Goal: Task Accomplishment & Management: Use online tool/utility

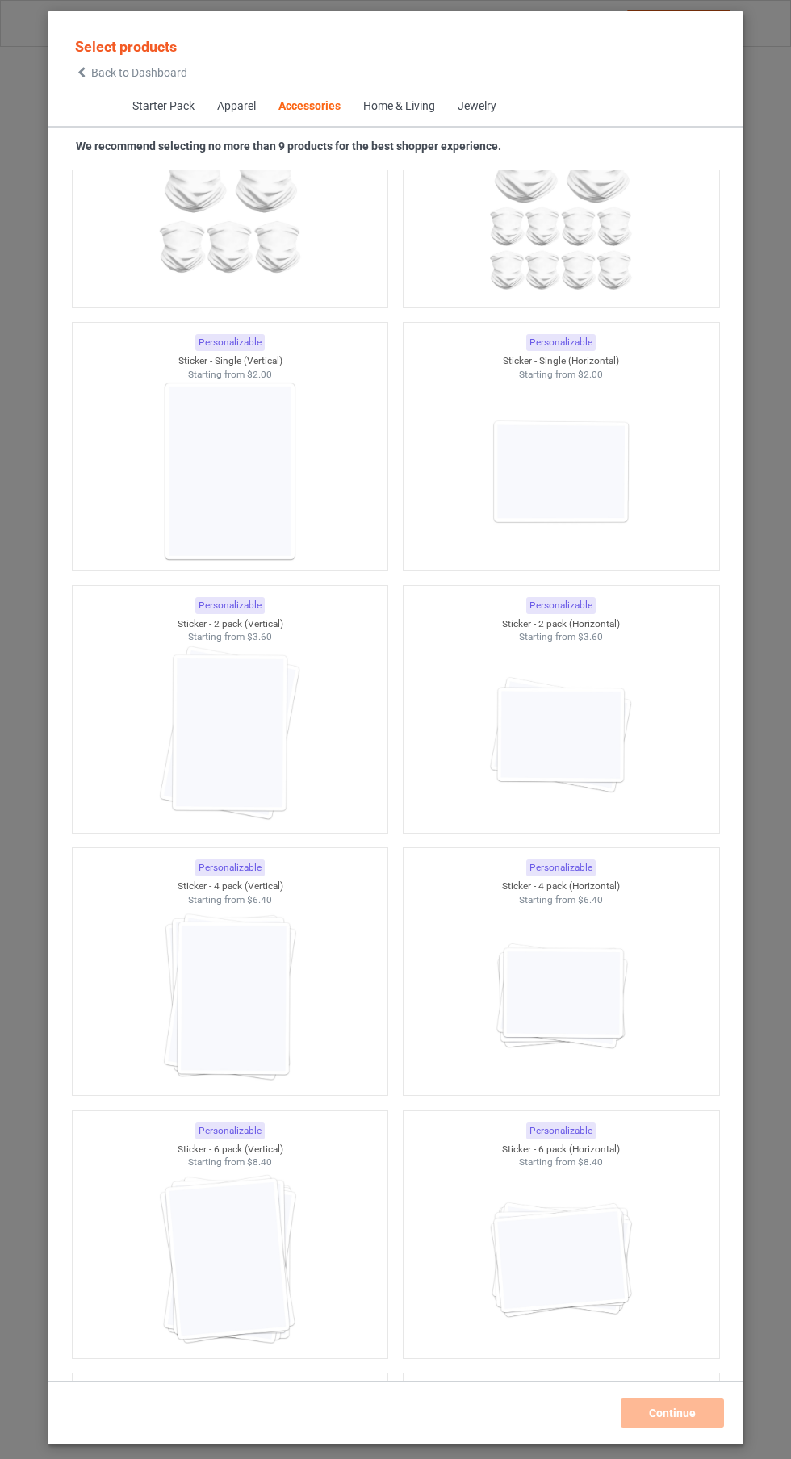
scroll to position [10523, 0]
click at [609, 508] on img at bounding box center [560, 473] width 144 height 181
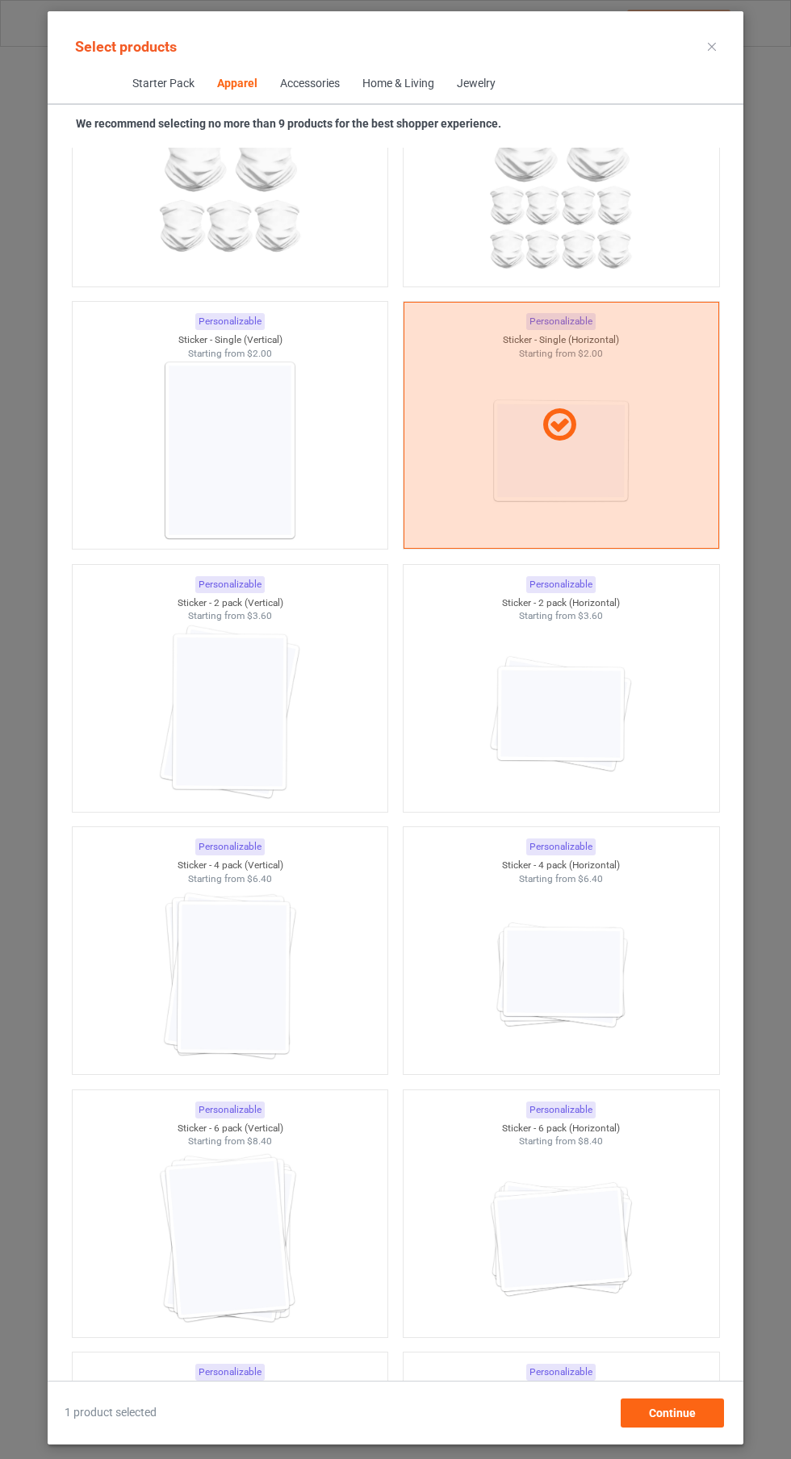
click at [603, 756] on img at bounding box center [560, 713] width 144 height 181
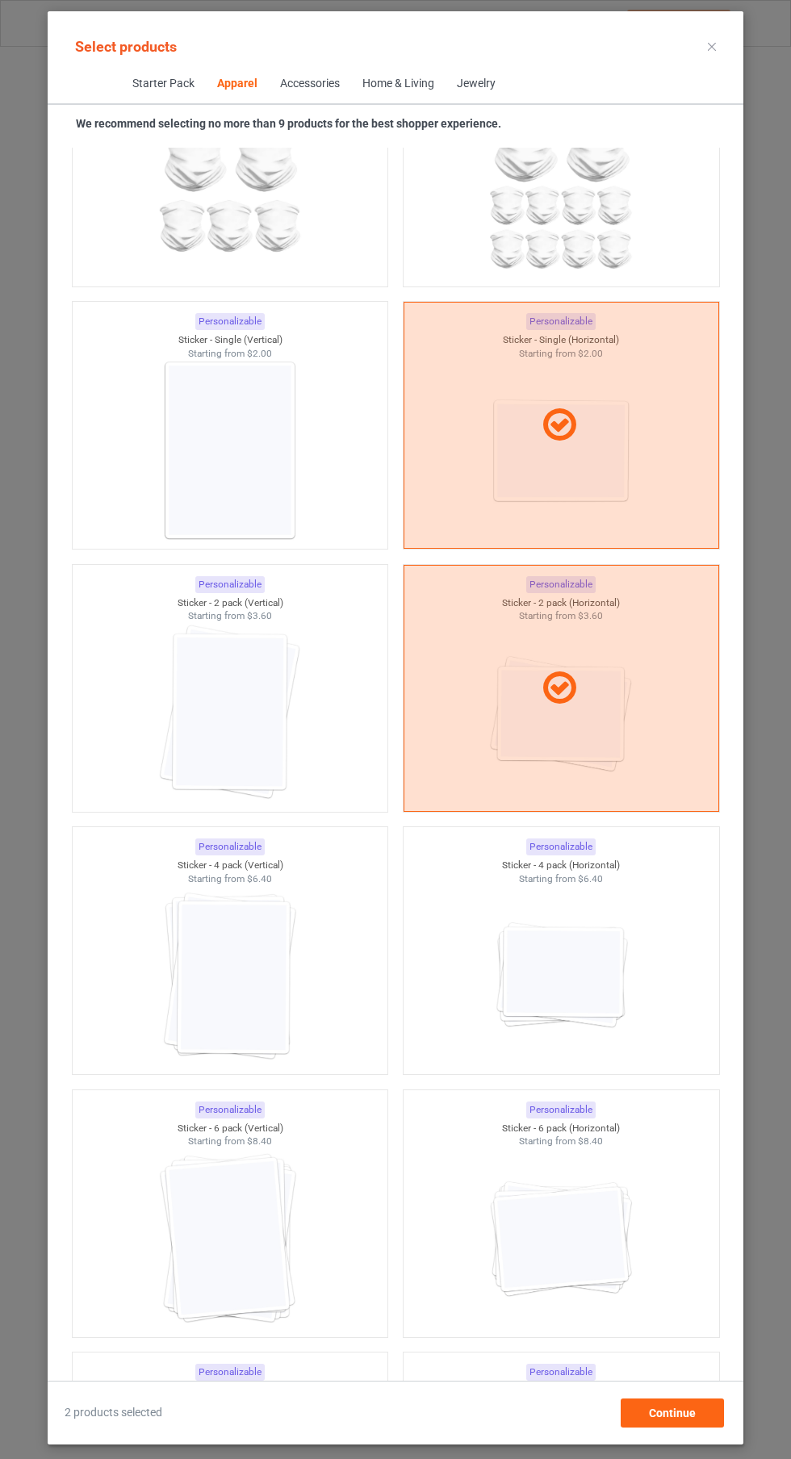
click at [605, 972] on img at bounding box center [560, 976] width 144 height 181
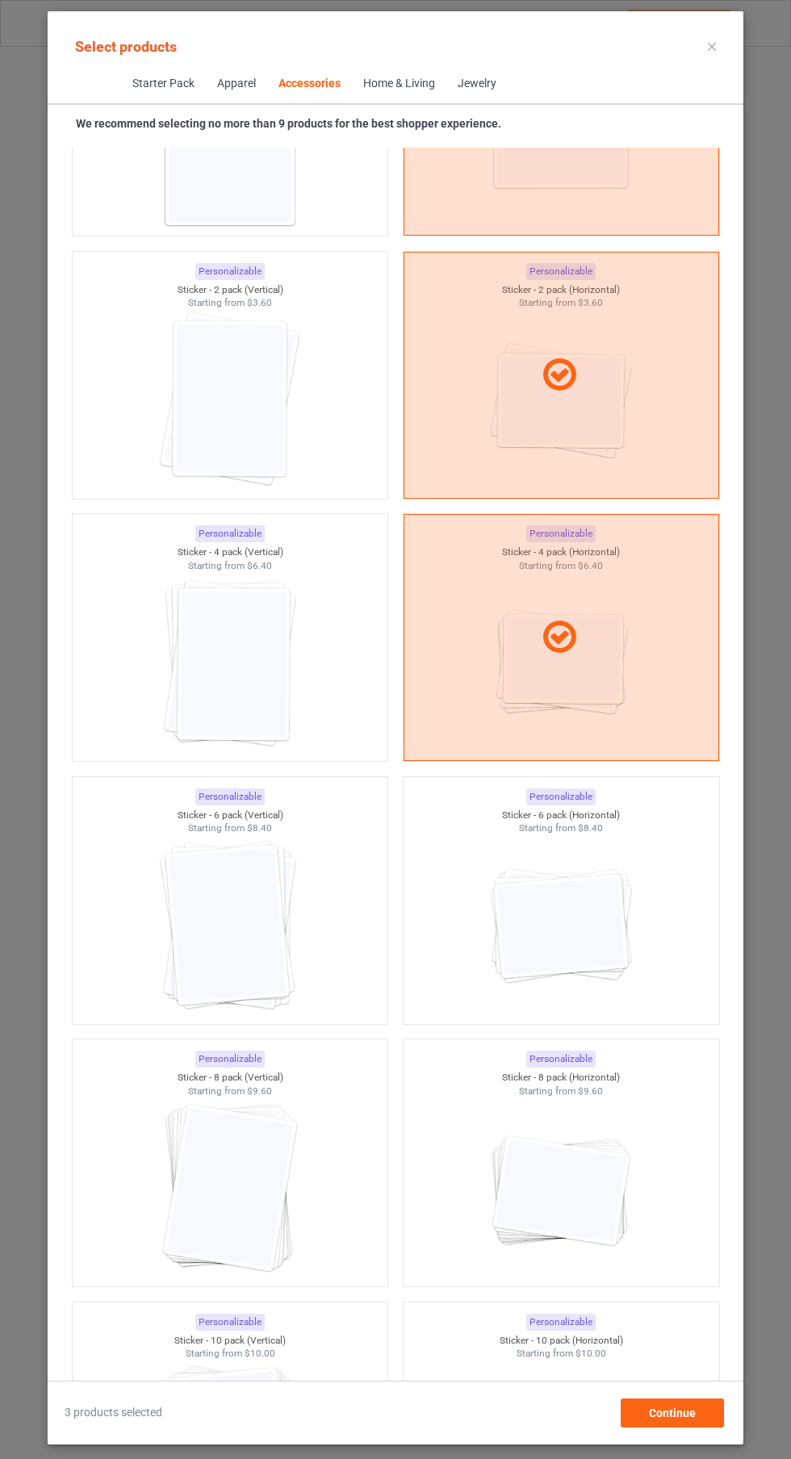
scroll to position [10887, 0]
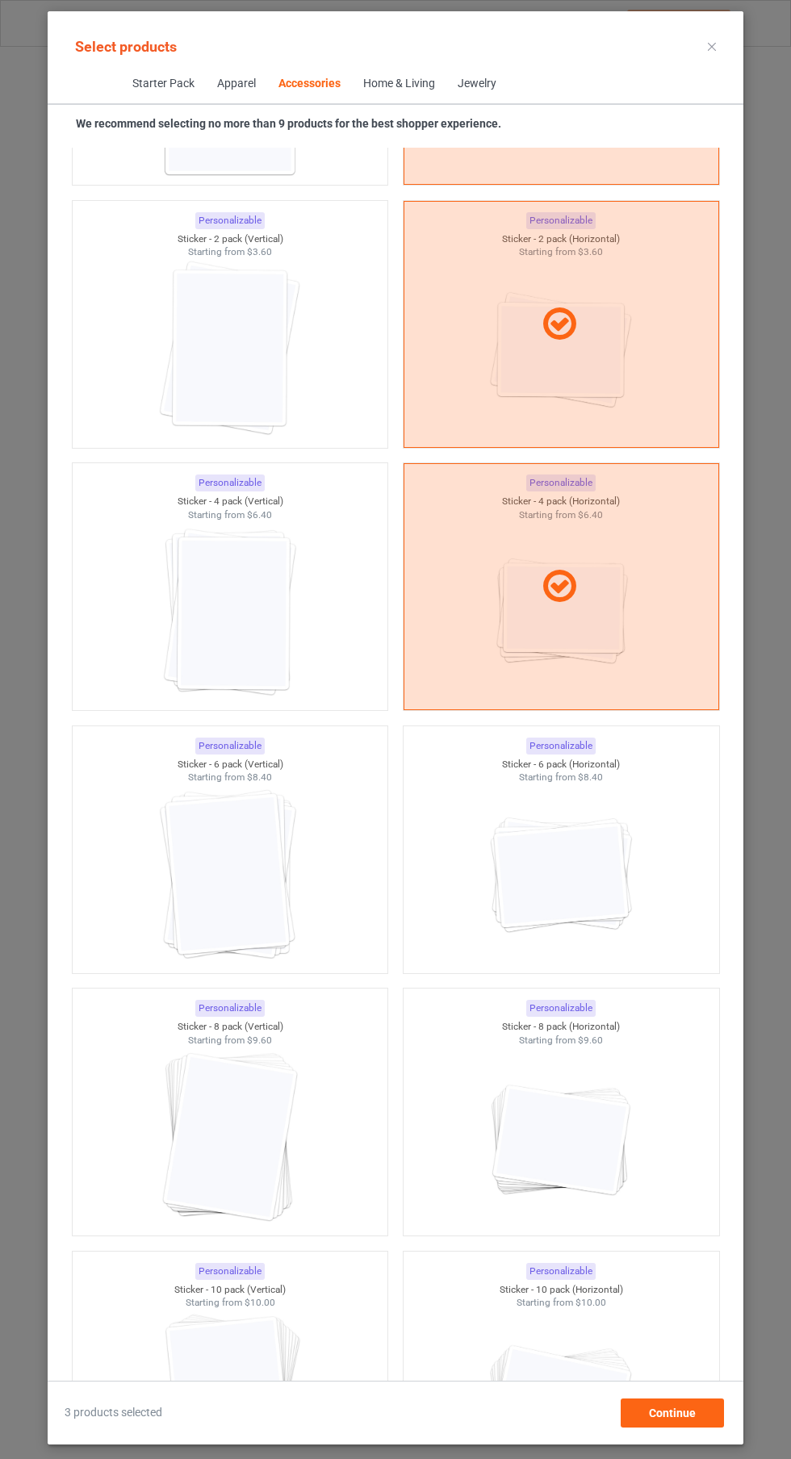
click at [563, 883] on img at bounding box center [560, 875] width 144 height 181
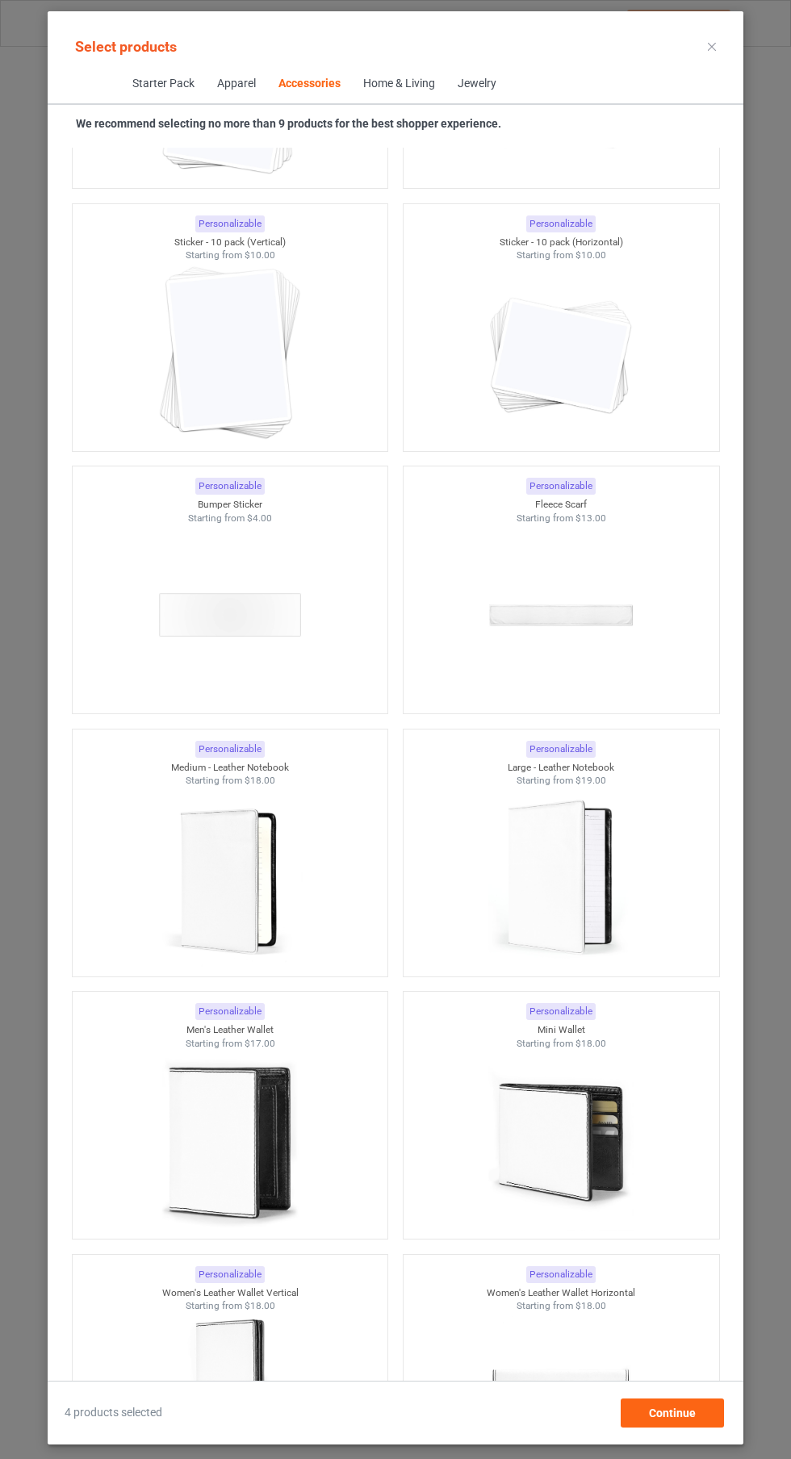
scroll to position [11935, 0]
click at [268, 588] on img at bounding box center [229, 614] width 144 height 181
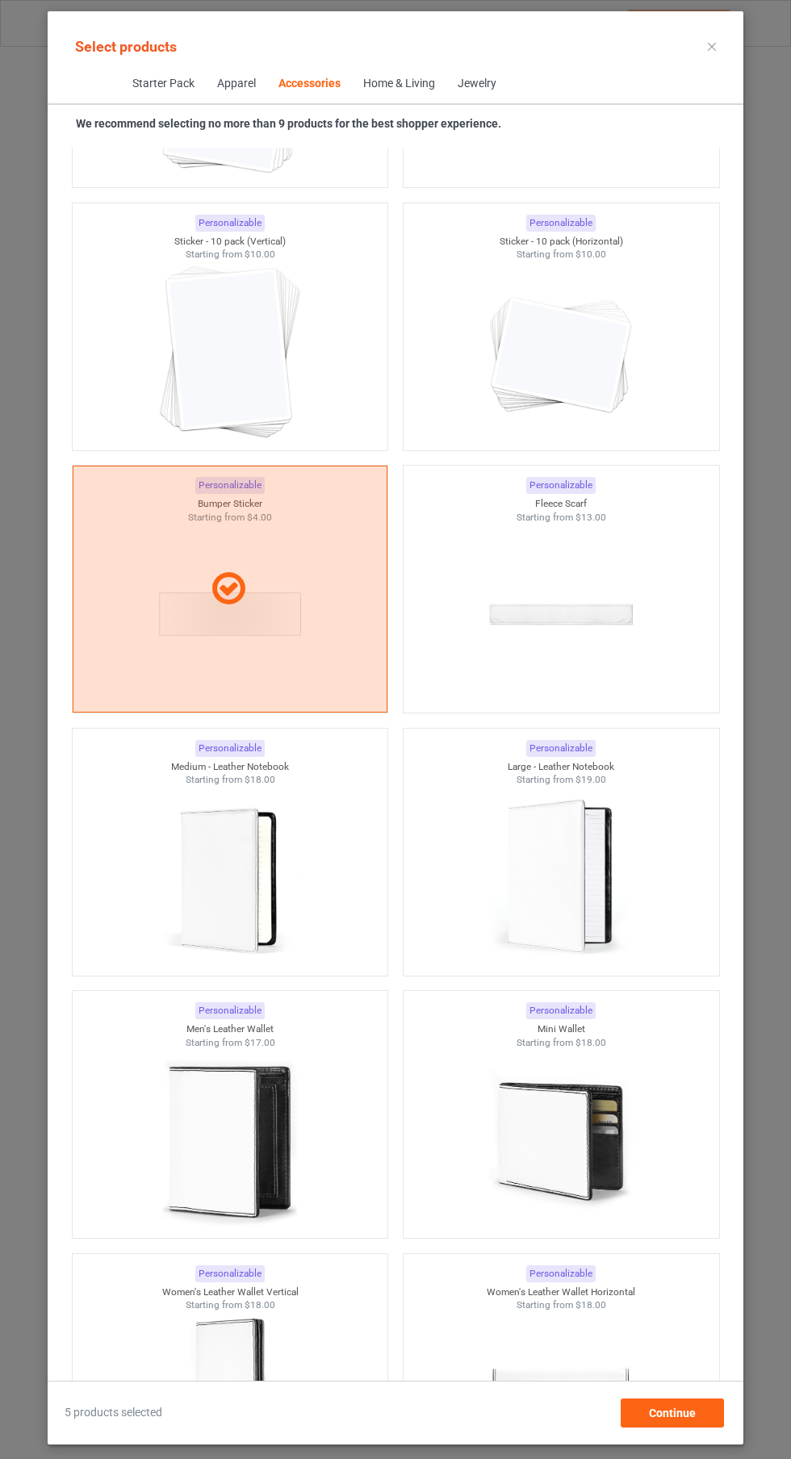
click at [712, 46] on icon at bounding box center [712, 47] width 8 height 8
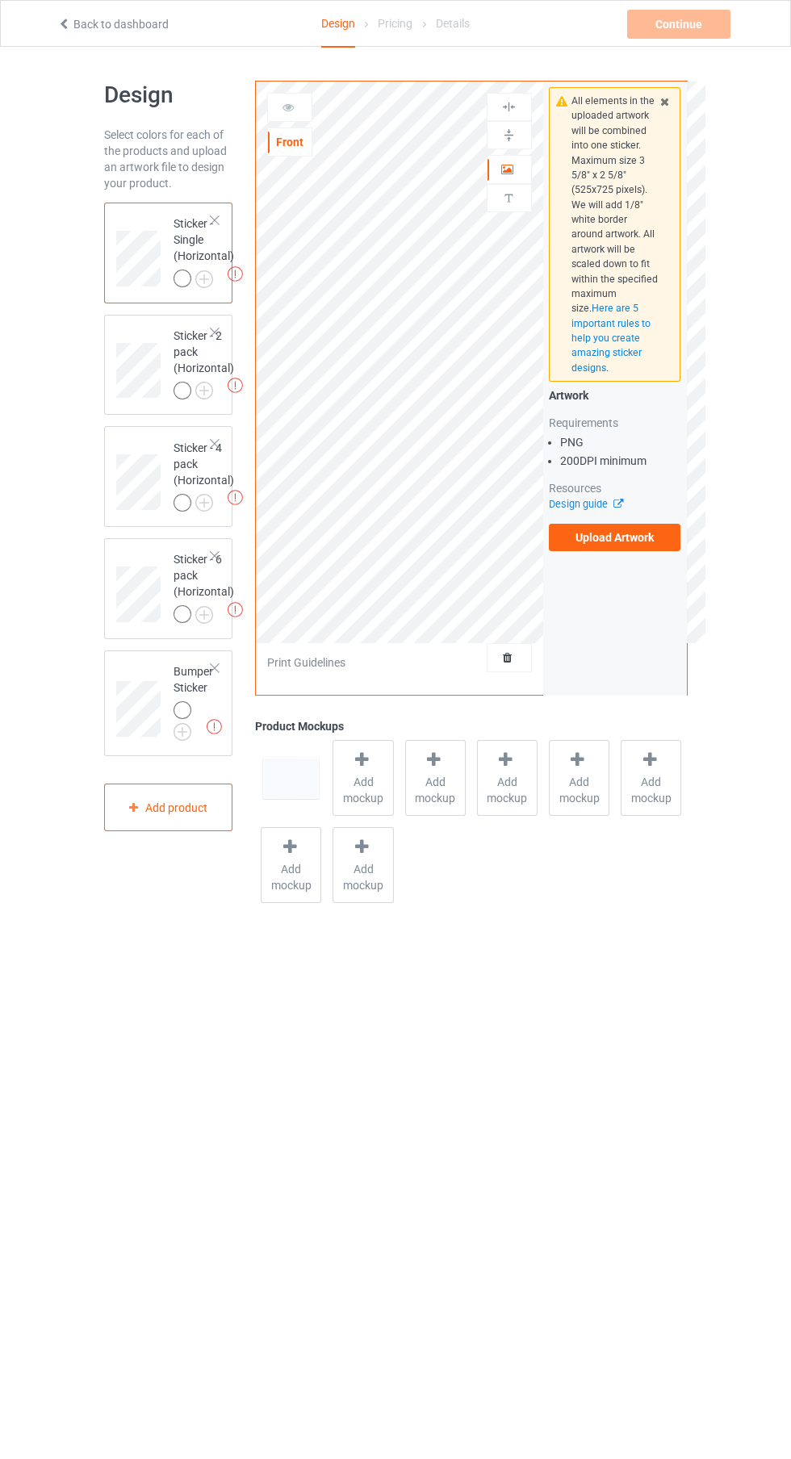
click at [653, 549] on label "Upload Artwork" at bounding box center [615, 537] width 132 height 27
click at [0, 0] on input "Upload Artwork" at bounding box center [0, 0] width 0 height 0
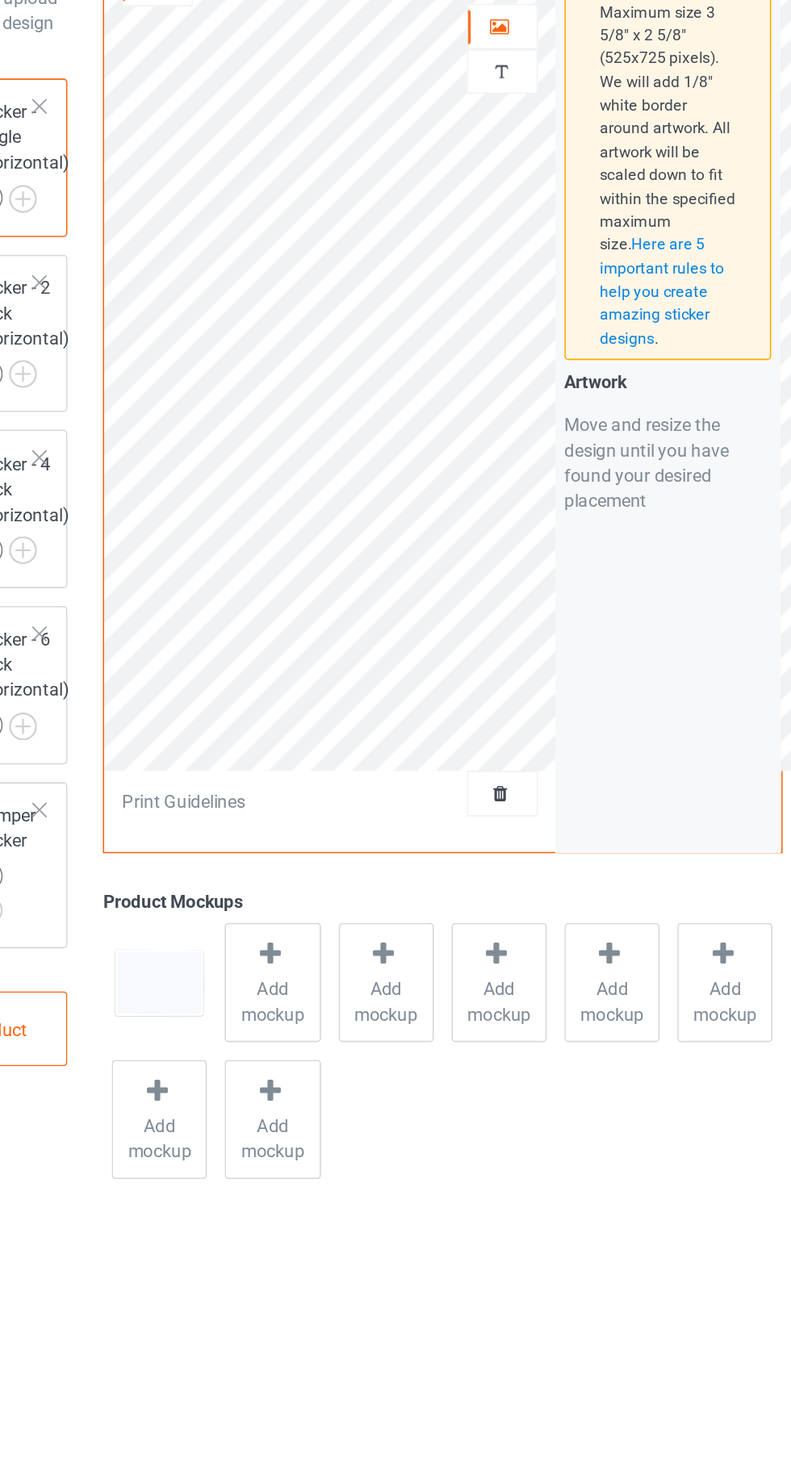
scroll to position [10, 0]
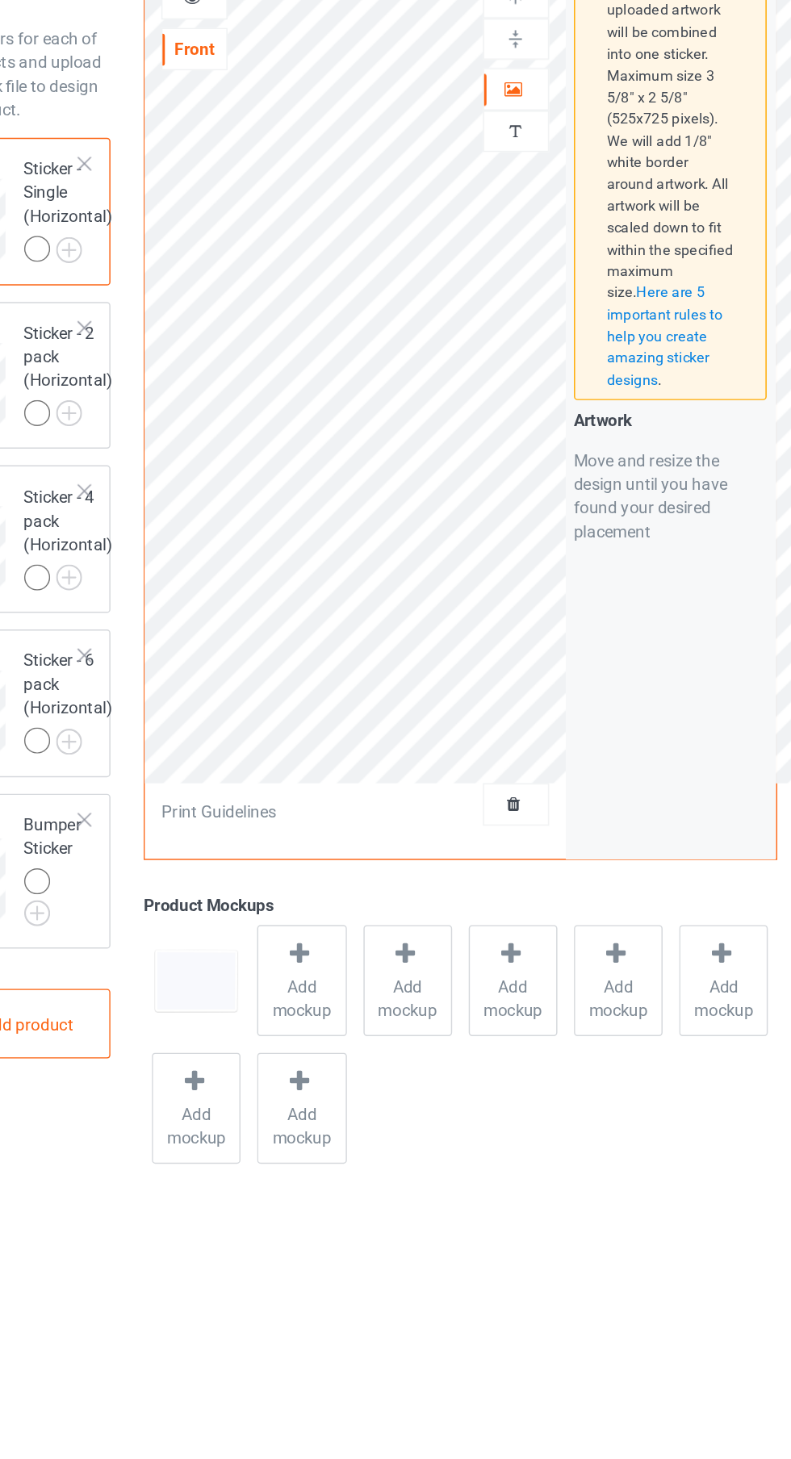
click at [499, 154] on div at bounding box center [510, 160] width 44 height 16
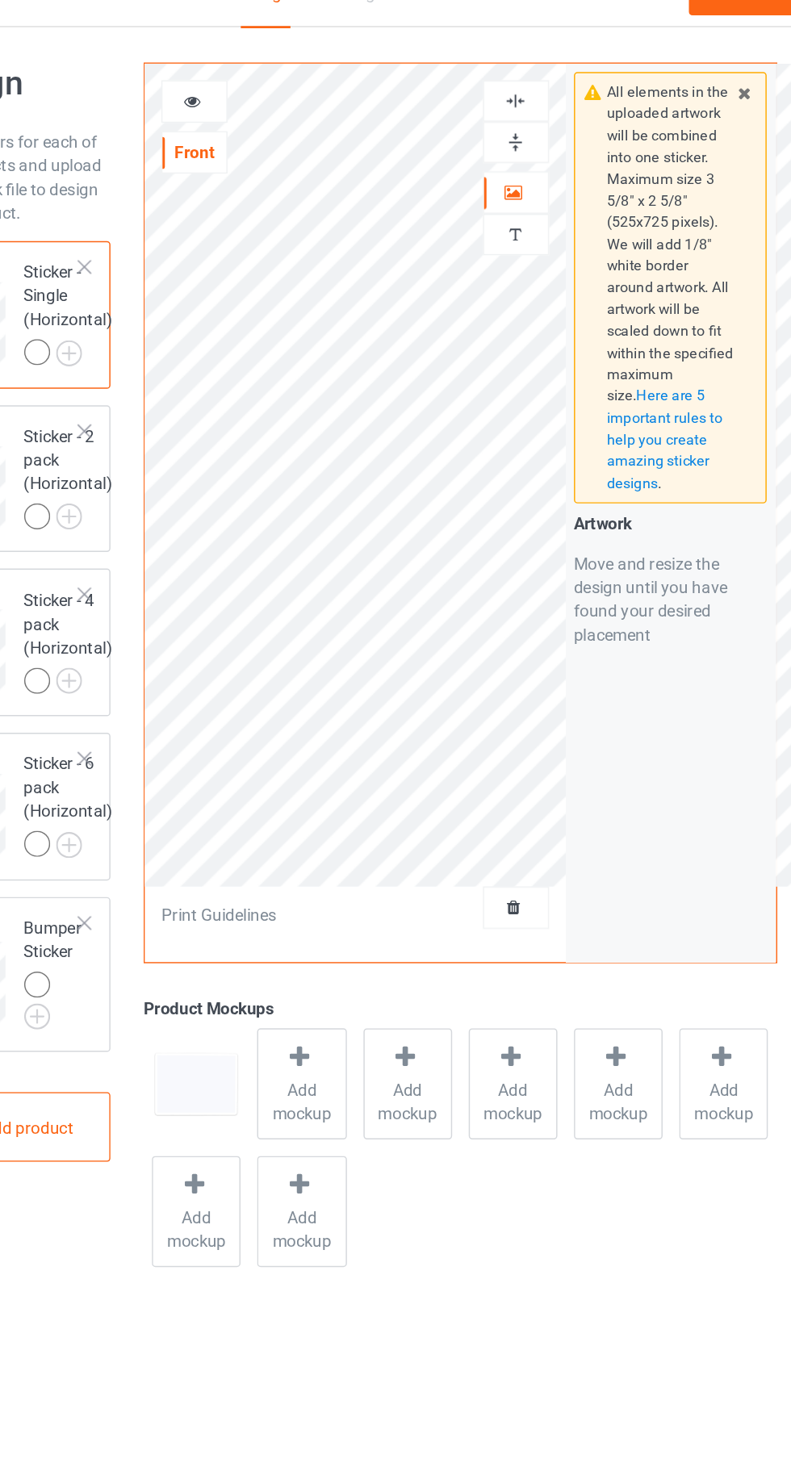
scroll to position [0, 0]
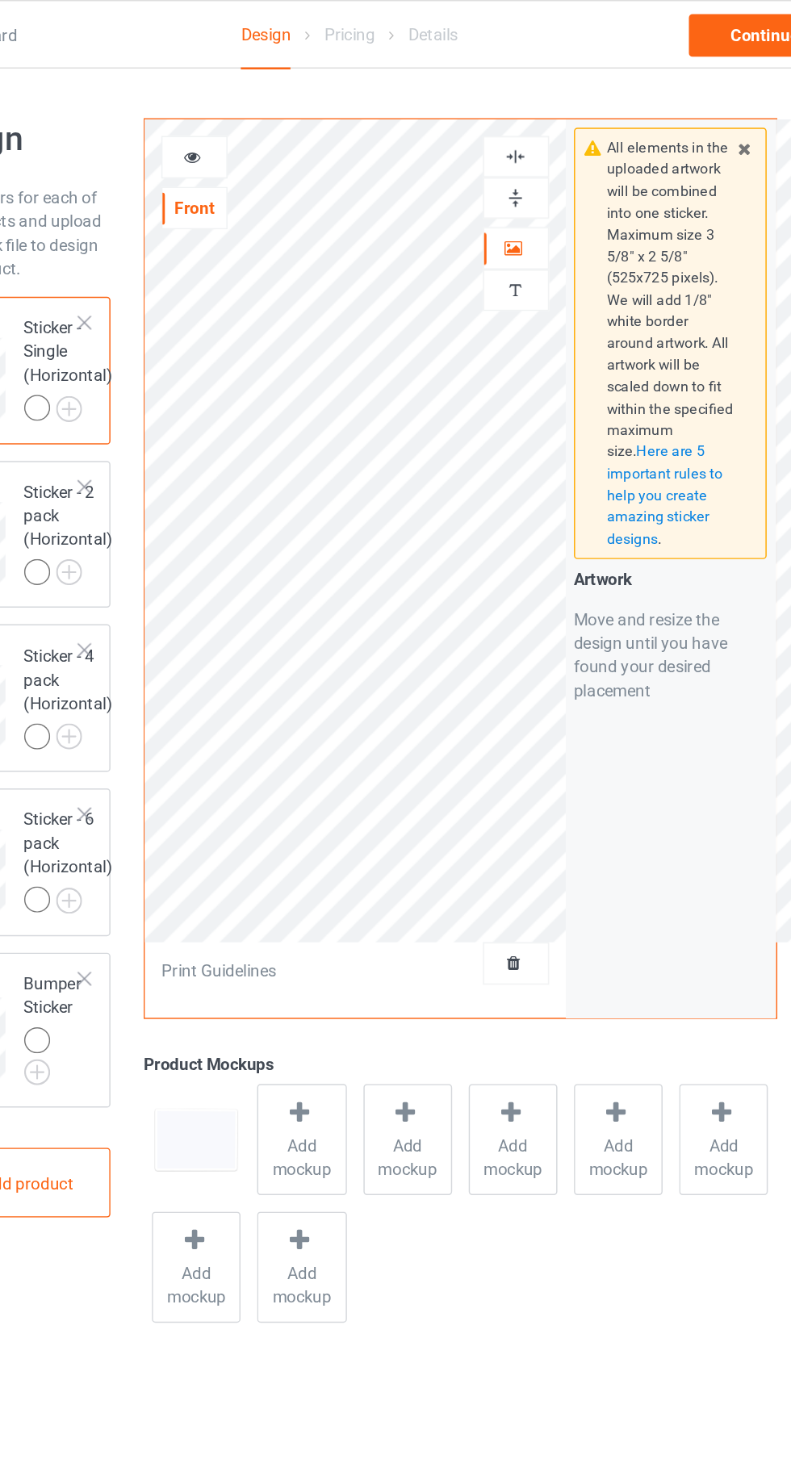
click at [529, 105] on div at bounding box center [510, 106] width 44 height 15
click at [509, 104] on img at bounding box center [508, 106] width 15 height 15
click at [510, 134] on img at bounding box center [508, 135] width 15 height 15
click at [522, 110] on div at bounding box center [510, 106] width 44 height 15
click at [515, 141] on img at bounding box center [508, 135] width 15 height 15
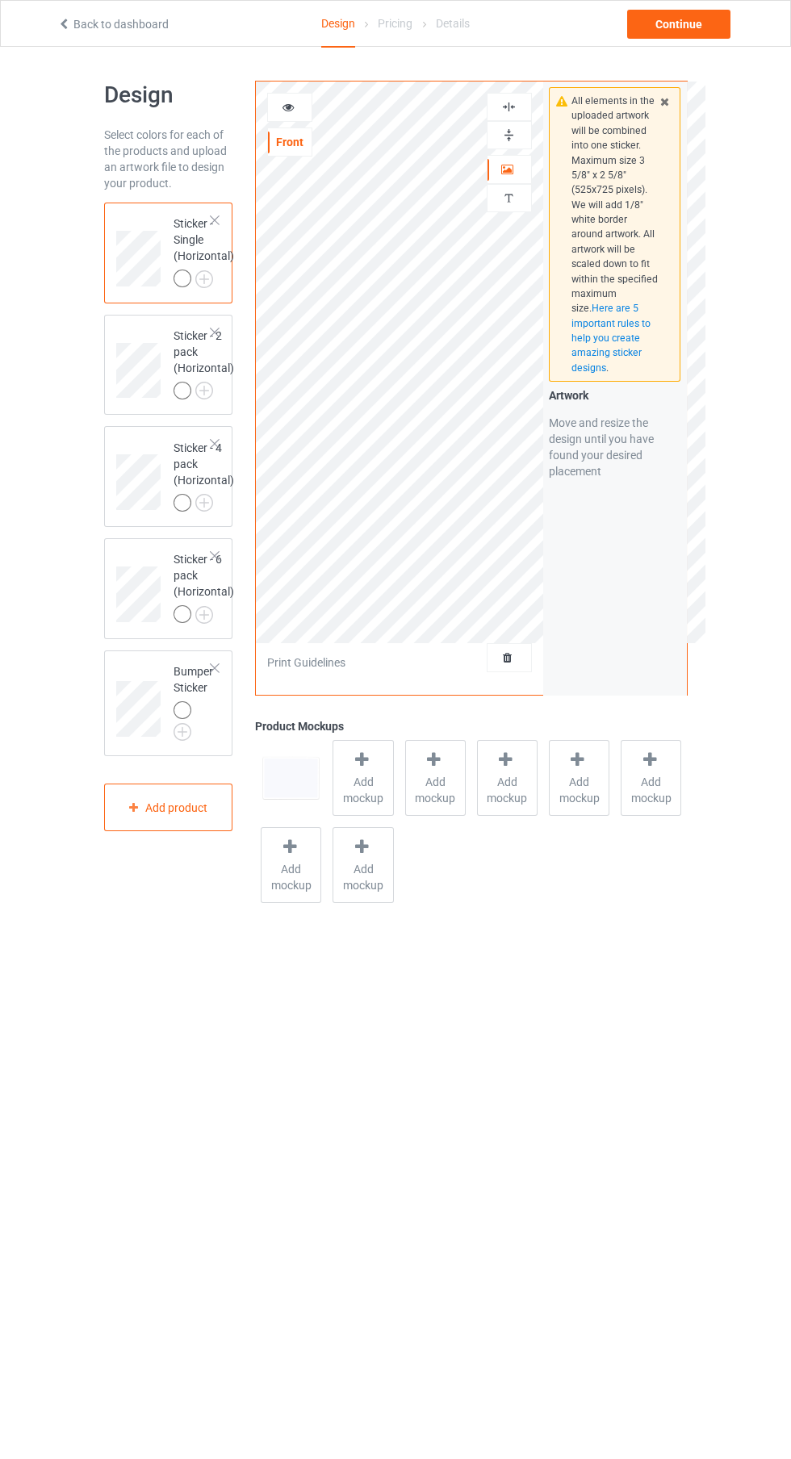
scroll to position [2, 0]
click at [182, 709] on div at bounding box center [183, 708] width 18 height 18
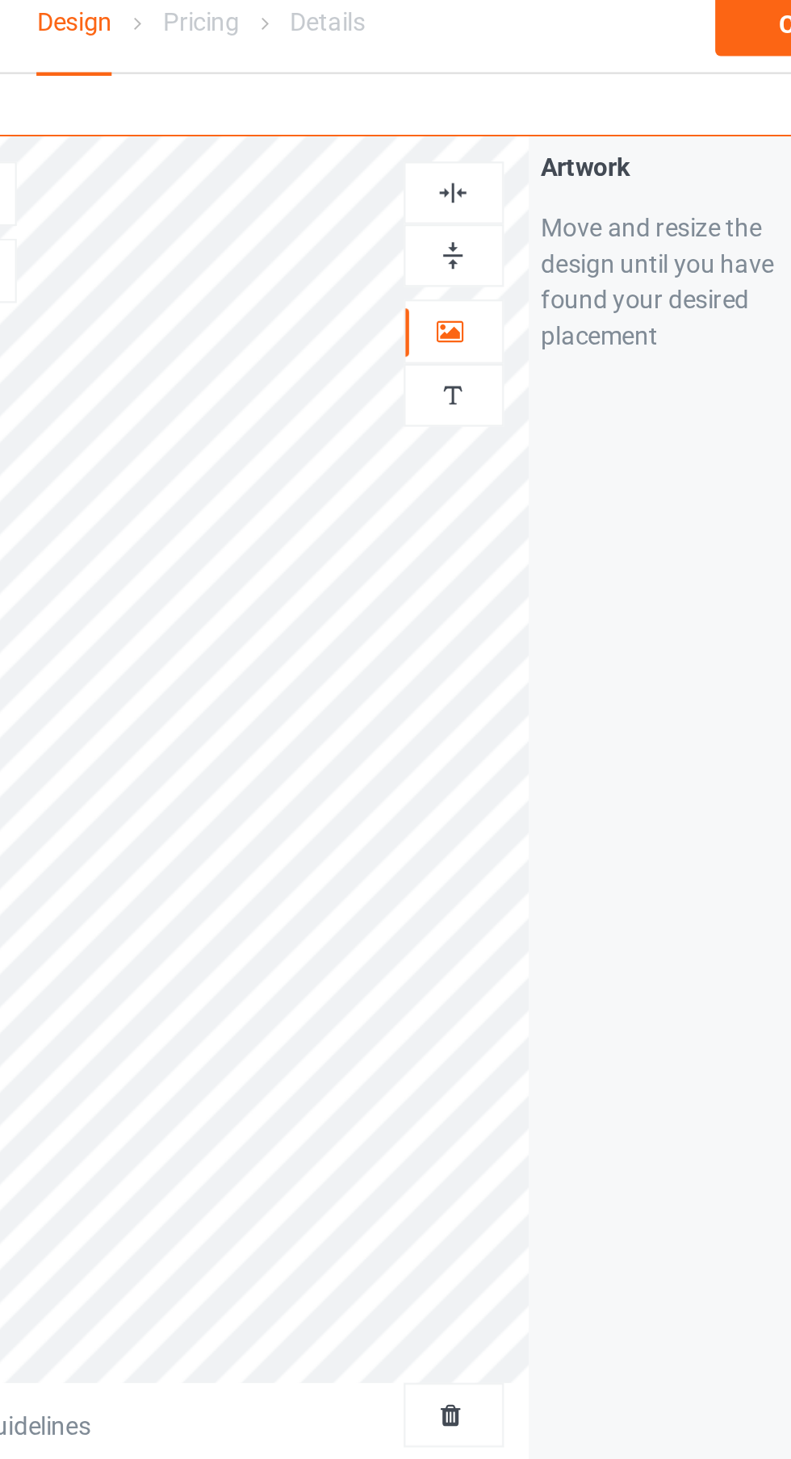
scroll to position [6, 0]
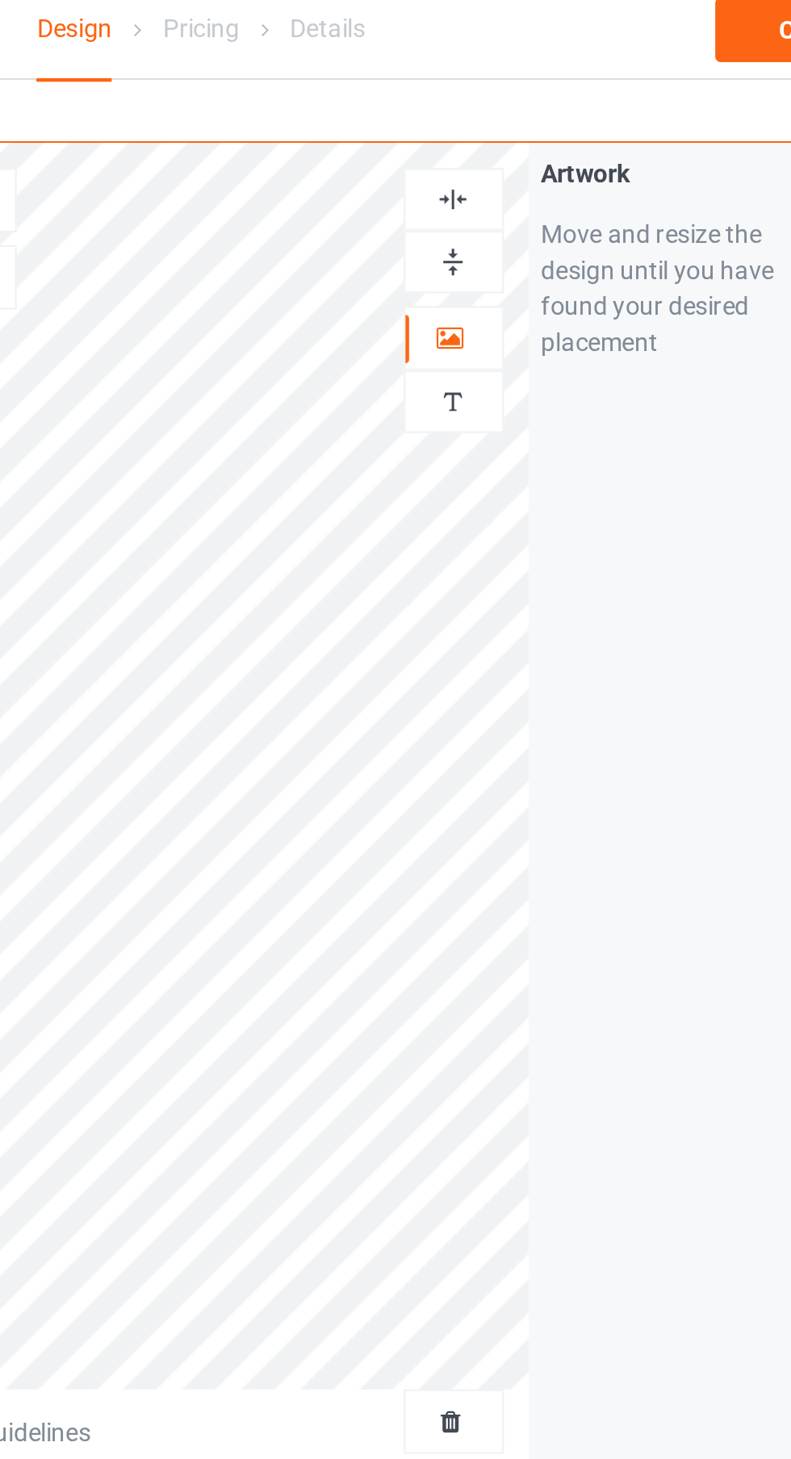
click at [515, 132] on img at bounding box center [508, 128] width 15 height 15
click at [509, 103] on img at bounding box center [508, 100] width 15 height 15
click at [510, 103] on img at bounding box center [508, 100] width 15 height 15
click at [520, 97] on div at bounding box center [510, 100] width 44 height 15
click at [502, 123] on img at bounding box center [508, 128] width 15 height 15
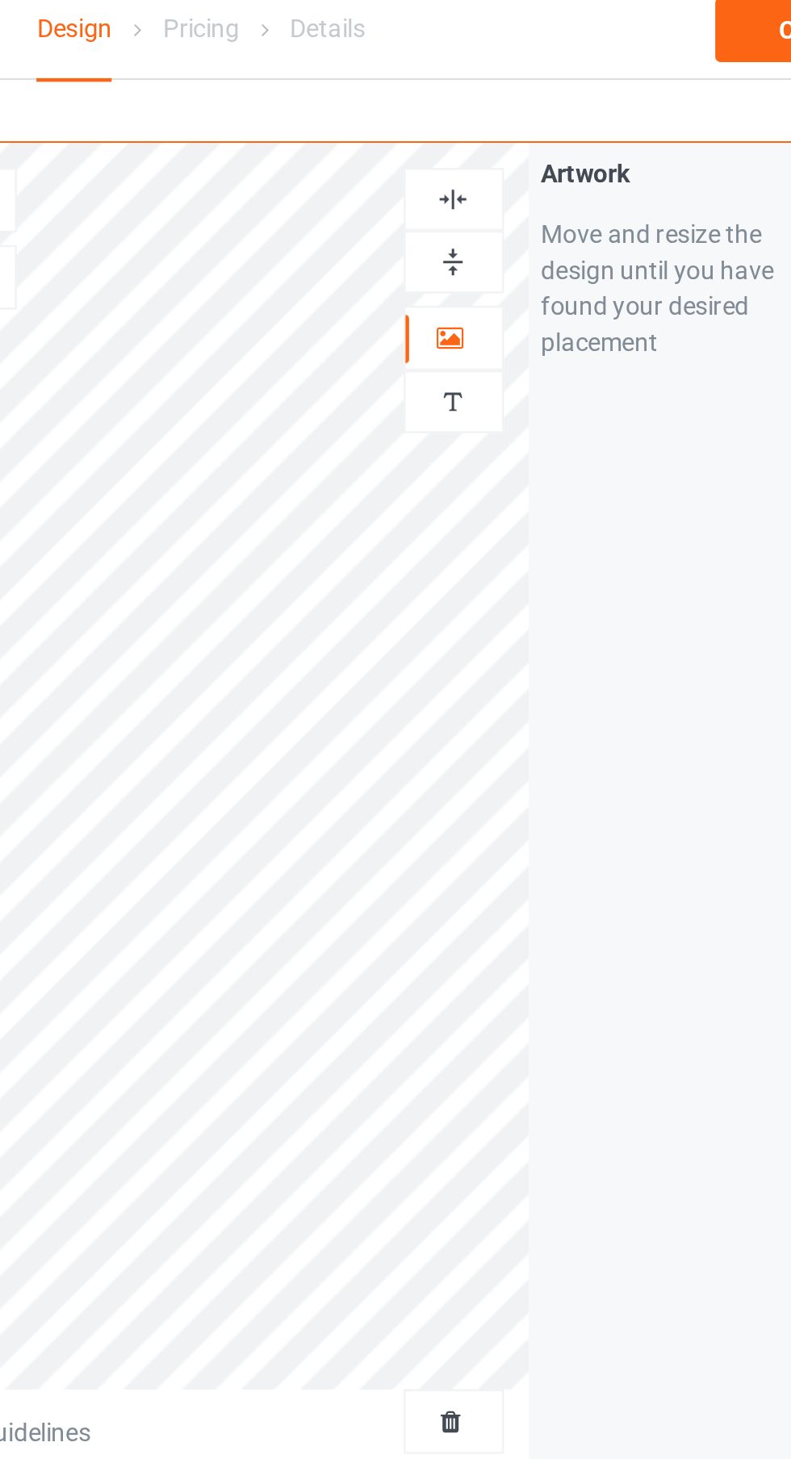
click at [517, 101] on div at bounding box center [510, 100] width 44 height 15
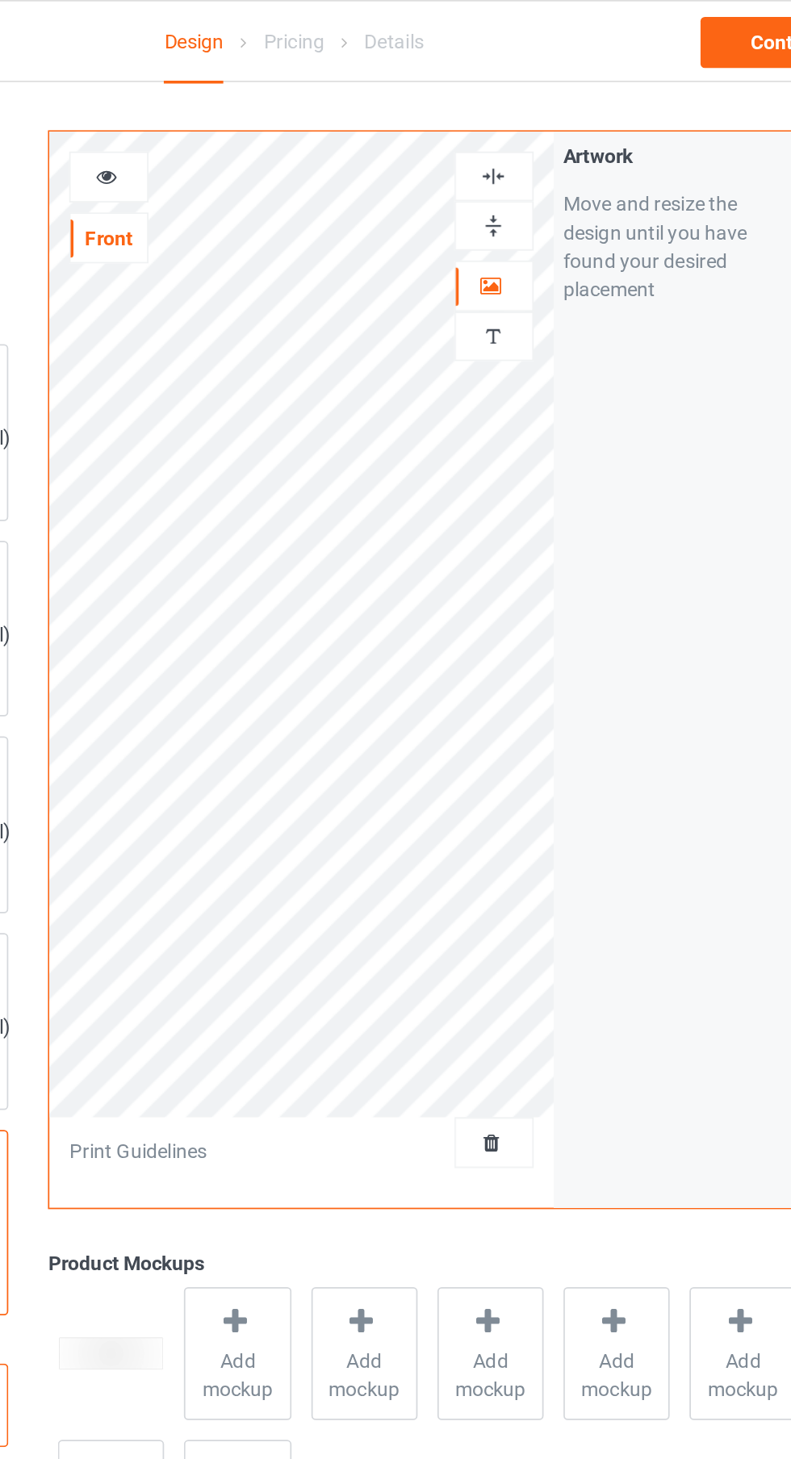
scroll to position [0, 0]
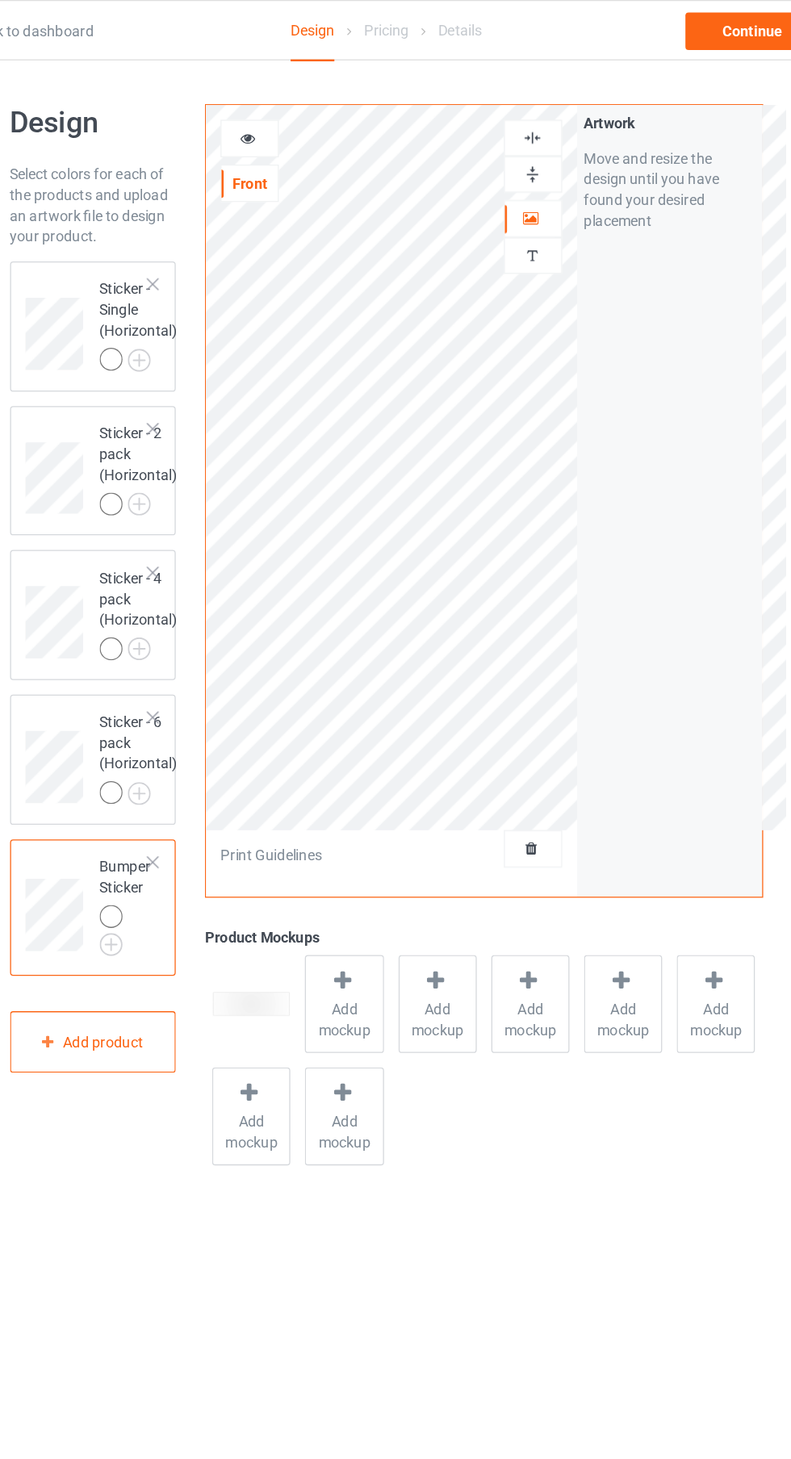
click at [364, 777] on span "Add mockup" at bounding box center [362, 790] width 59 height 32
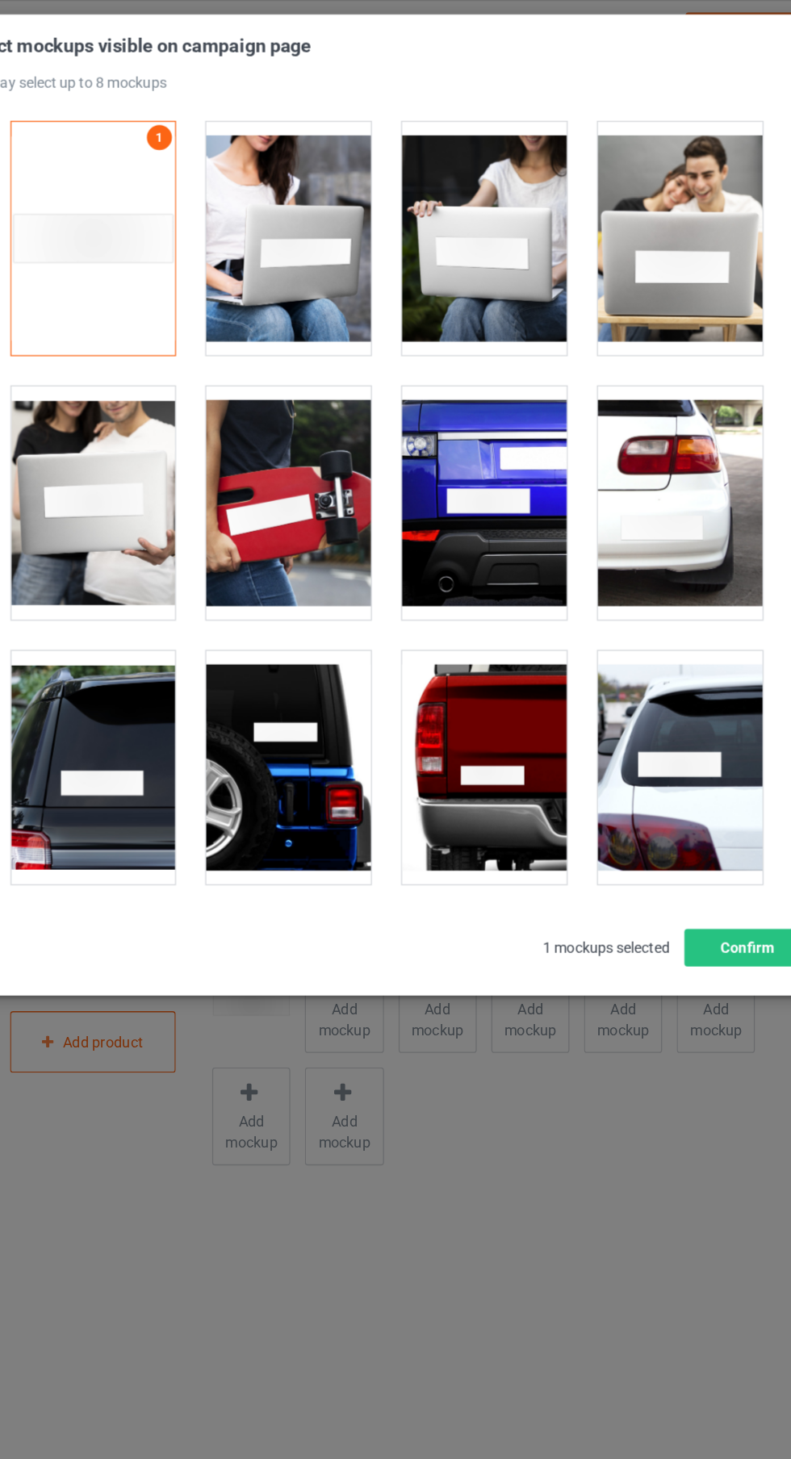
click at [483, 595] on div at bounding box center [472, 595] width 128 height 181
click at [193, 594] on div at bounding box center [168, 595] width 128 height 181
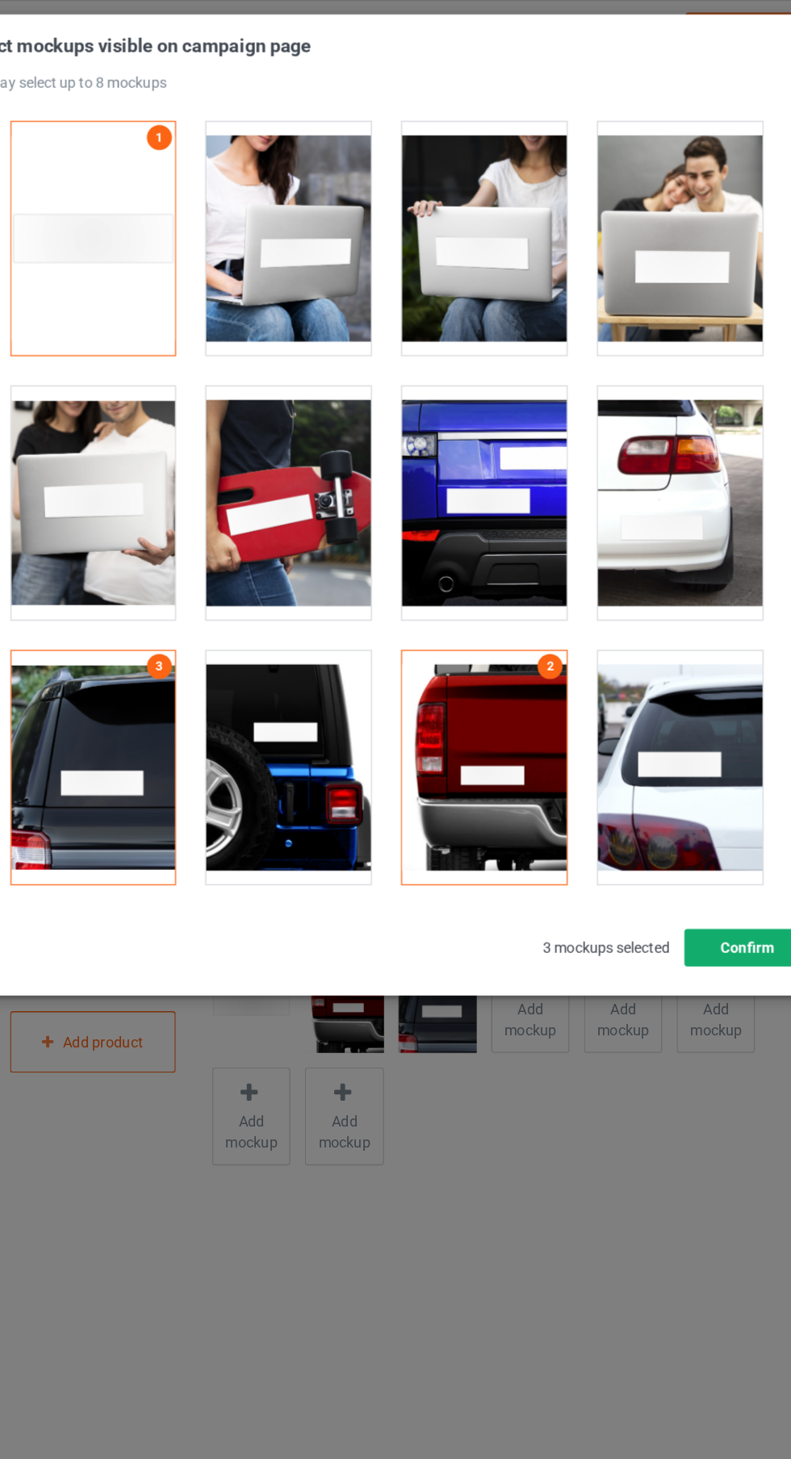
click at [672, 734] on button "Confirm" at bounding box center [675, 734] width 98 height 29
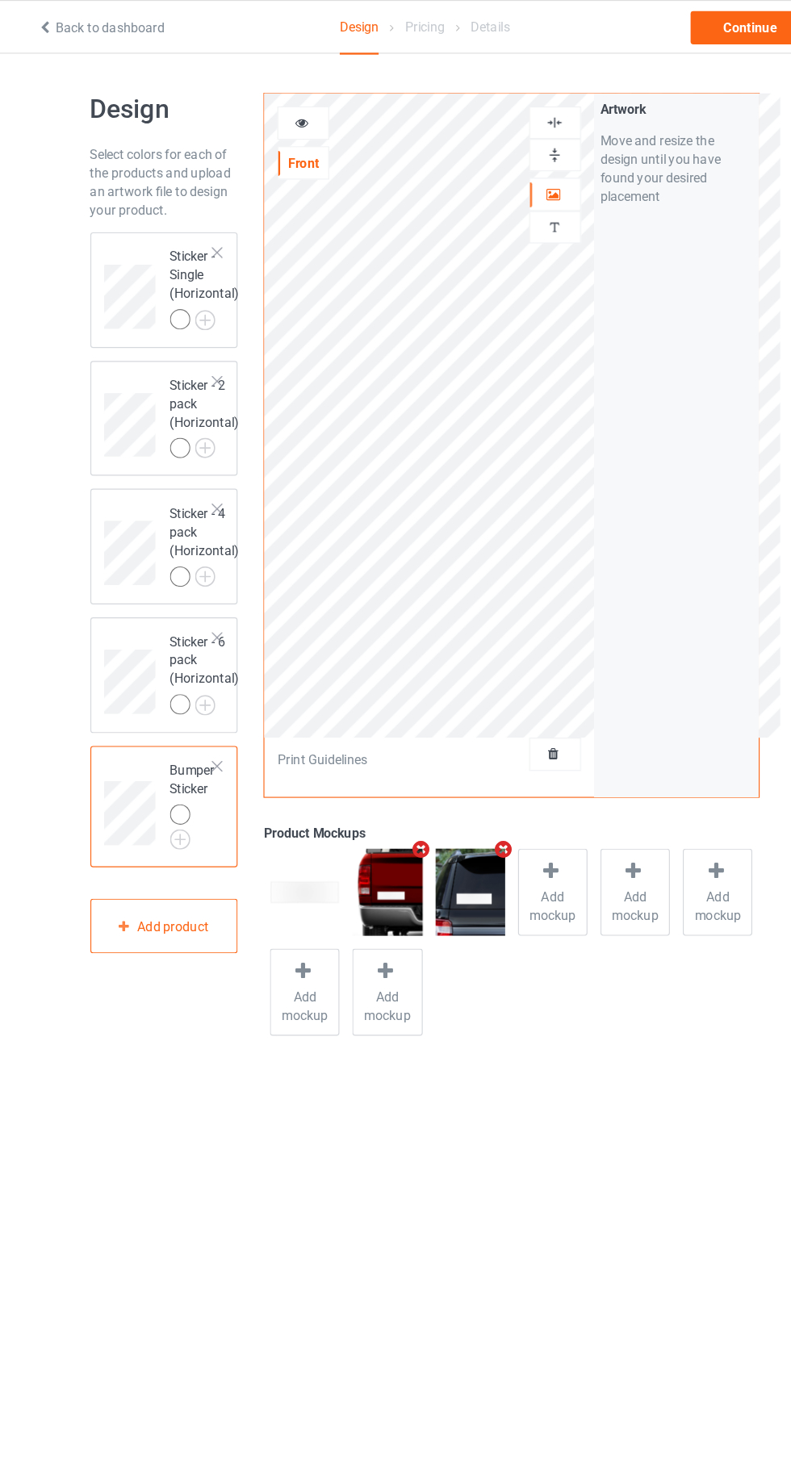
click at [286, 101] on icon at bounding box center [289, 104] width 14 height 11
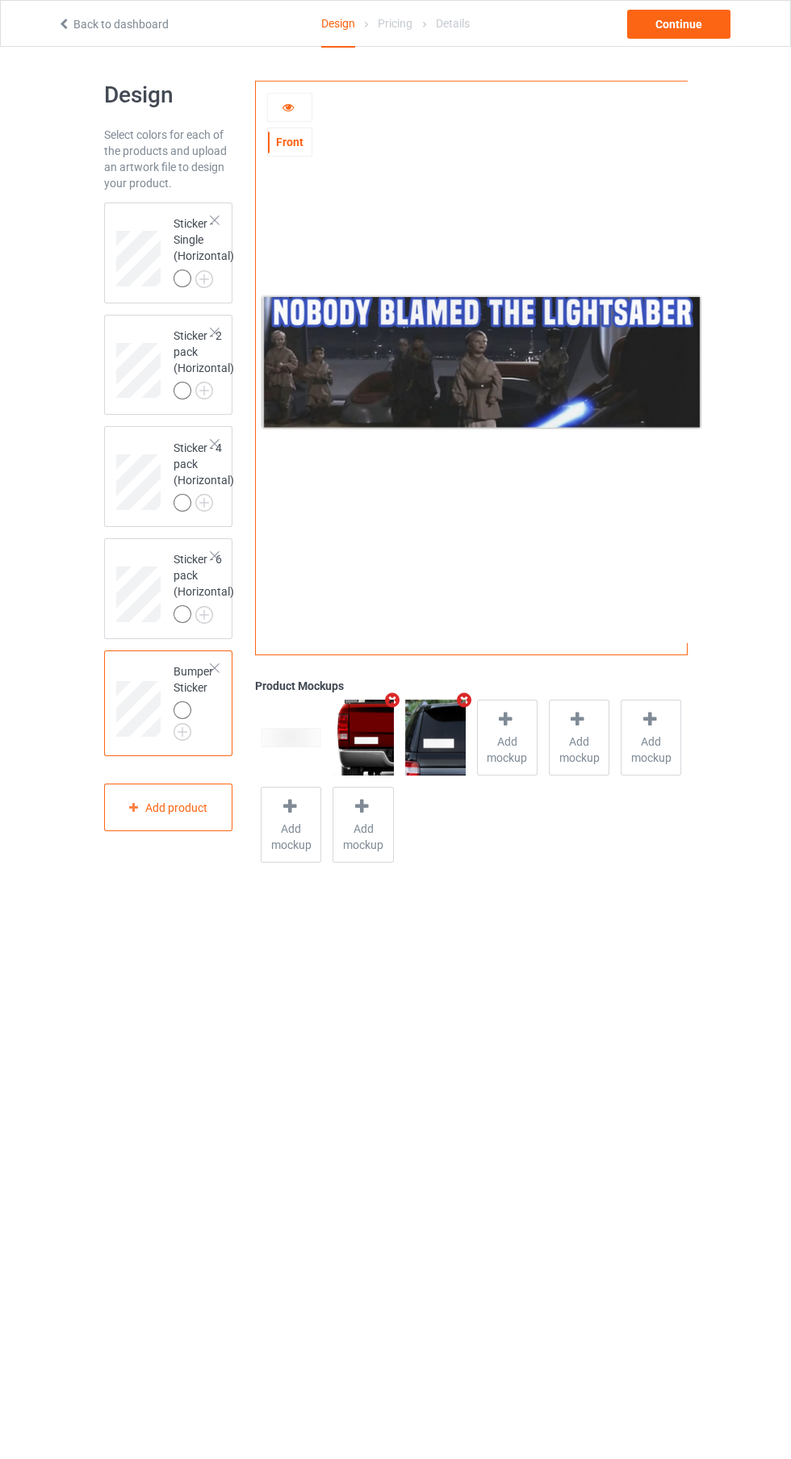
click at [696, 21] on div "Continue" at bounding box center [678, 24] width 103 height 29
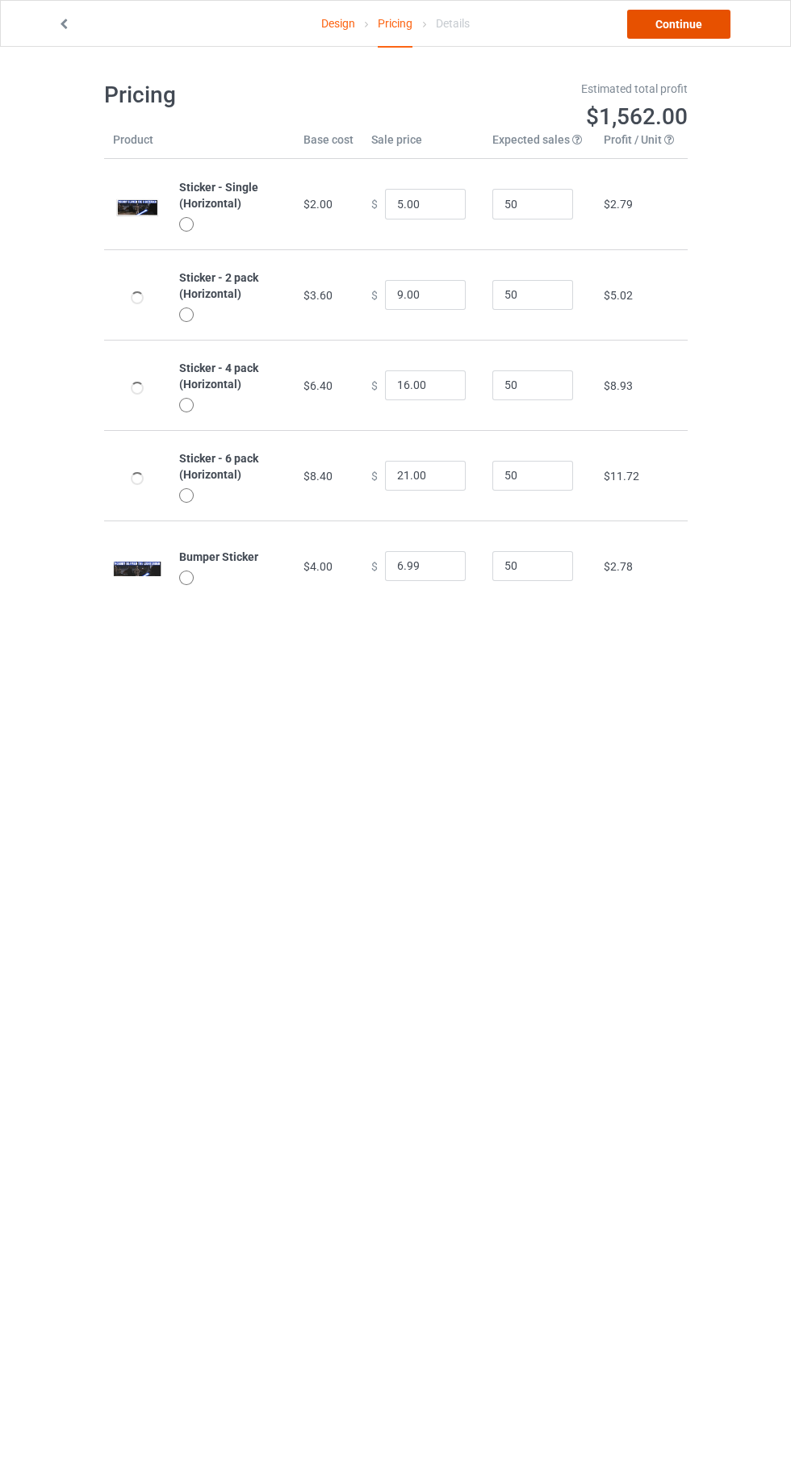
click at [704, 24] on link "Continue" at bounding box center [678, 24] width 103 height 29
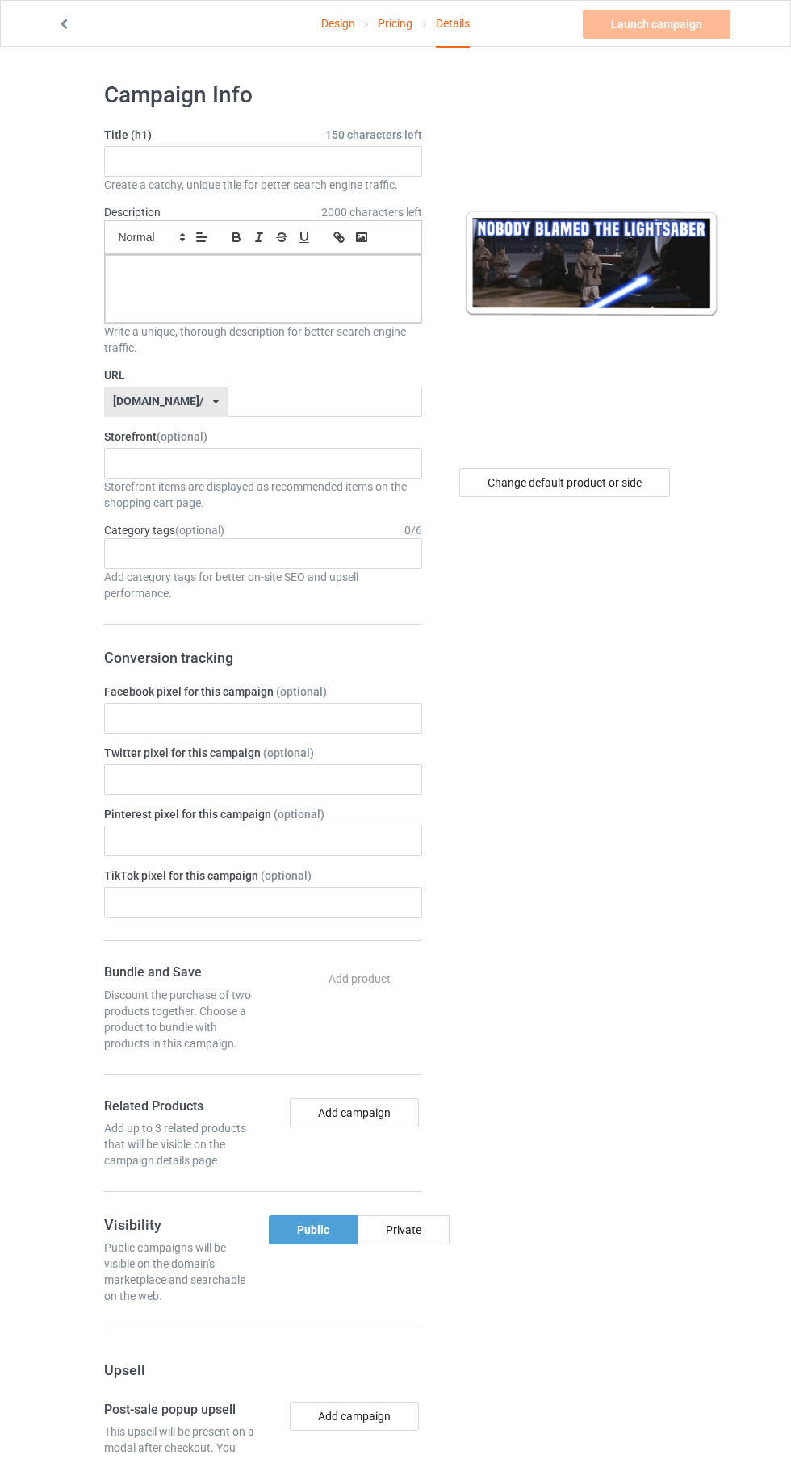
click at [339, 36] on link "Design" at bounding box center [338, 23] width 34 height 45
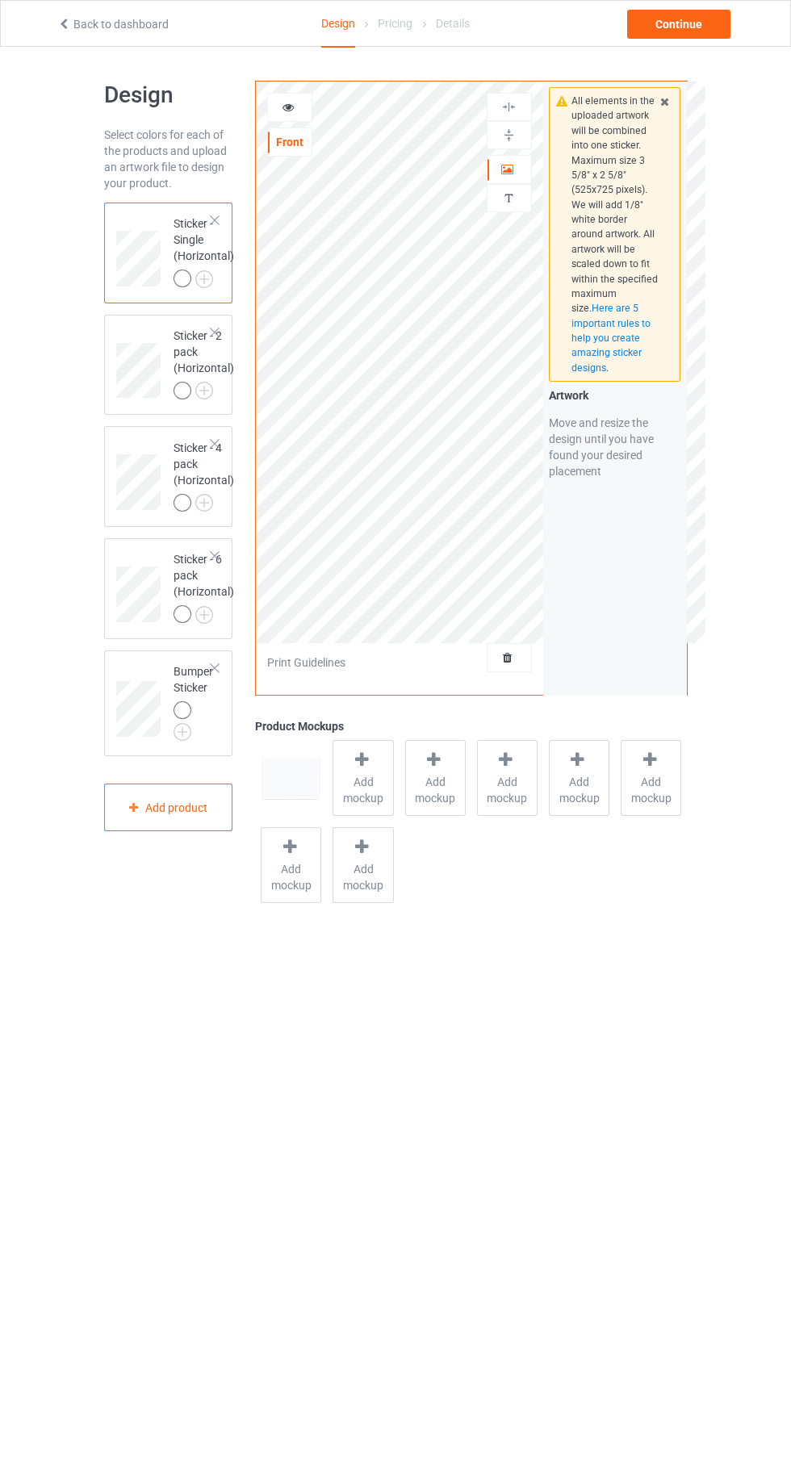
click at [368, 760] on icon at bounding box center [362, 760] width 20 height 17
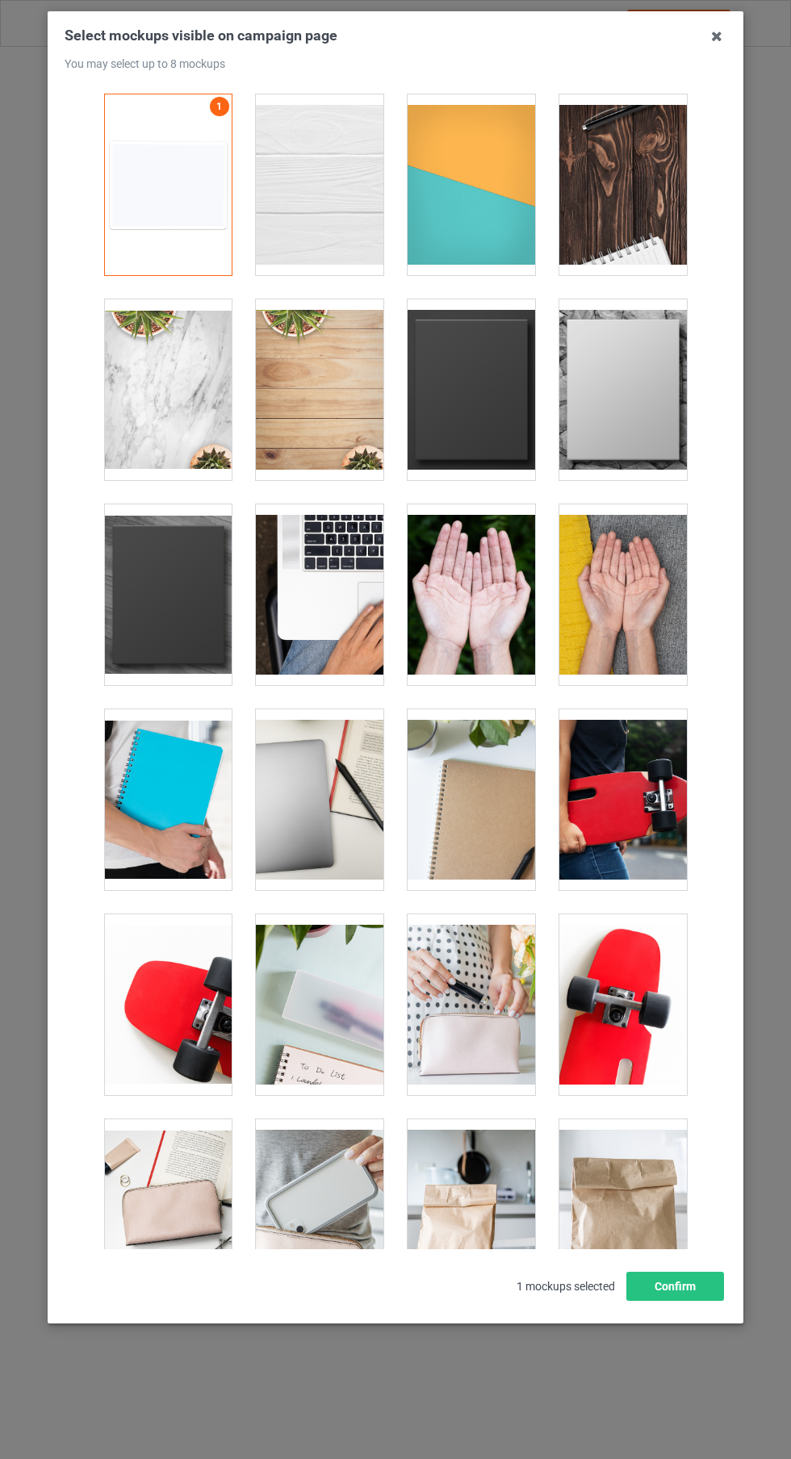
click at [496, 181] on div at bounding box center [472, 184] width 128 height 181
click at [351, 223] on div at bounding box center [320, 184] width 128 height 181
click at [638, 235] on div at bounding box center [623, 184] width 128 height 181
click at [722, 36] on icon at bounding box center [717, 36] width 26 height 26
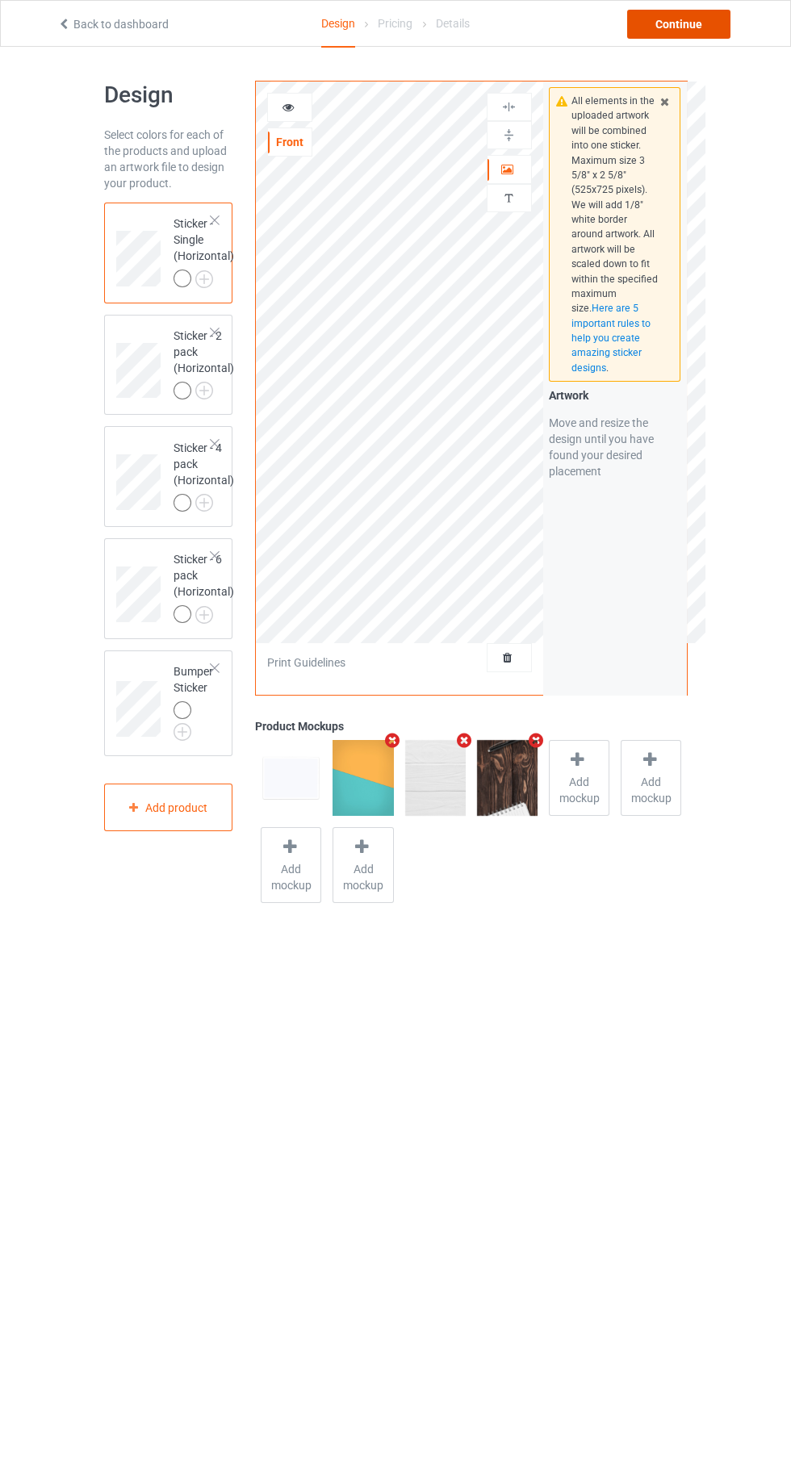
click at [702, 24] on div "Continue" at bounding box center [678, 24] width 103 height 29
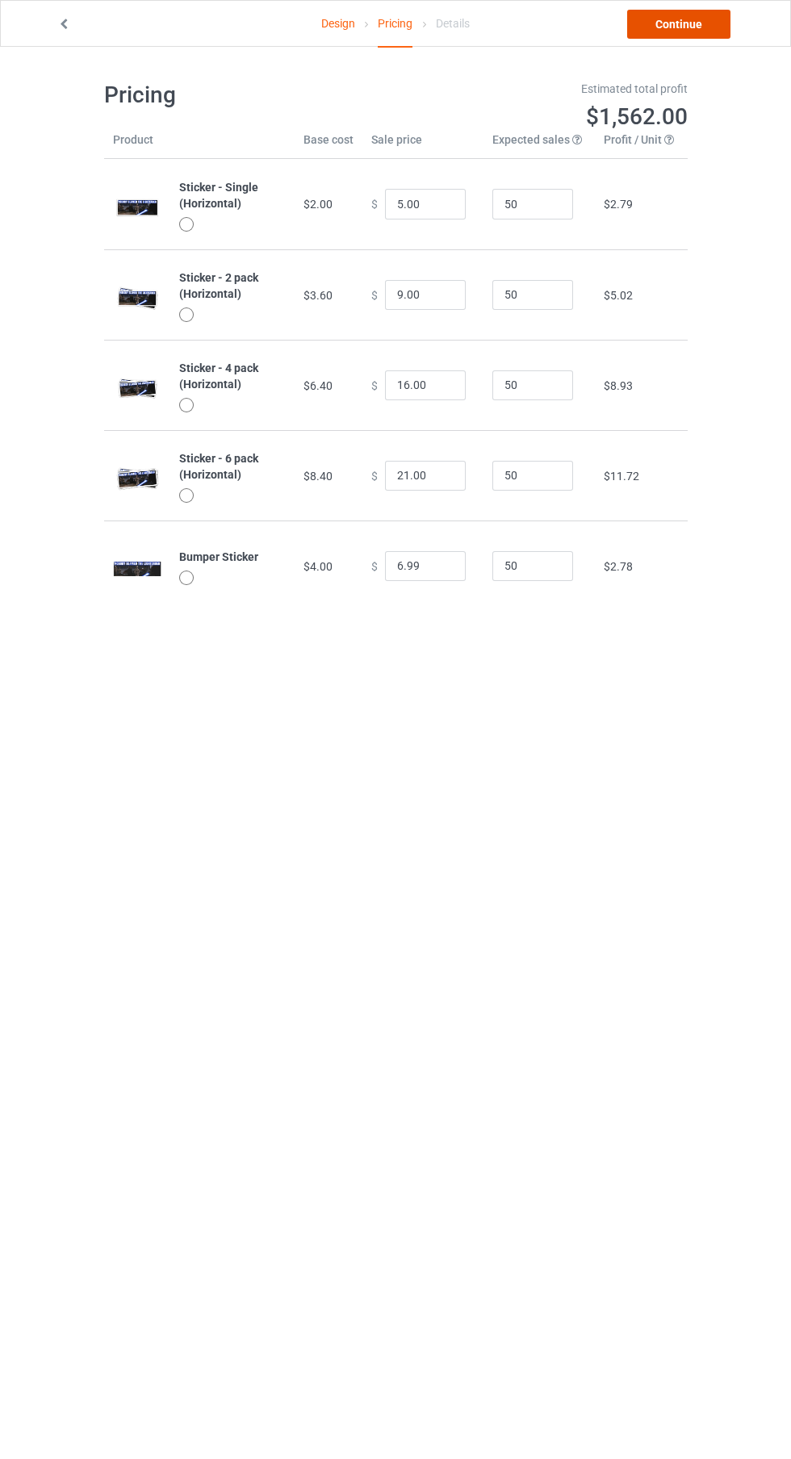
click at [700, 31] on link "Continue" at bounding box center [678, 24] width 103 height 29
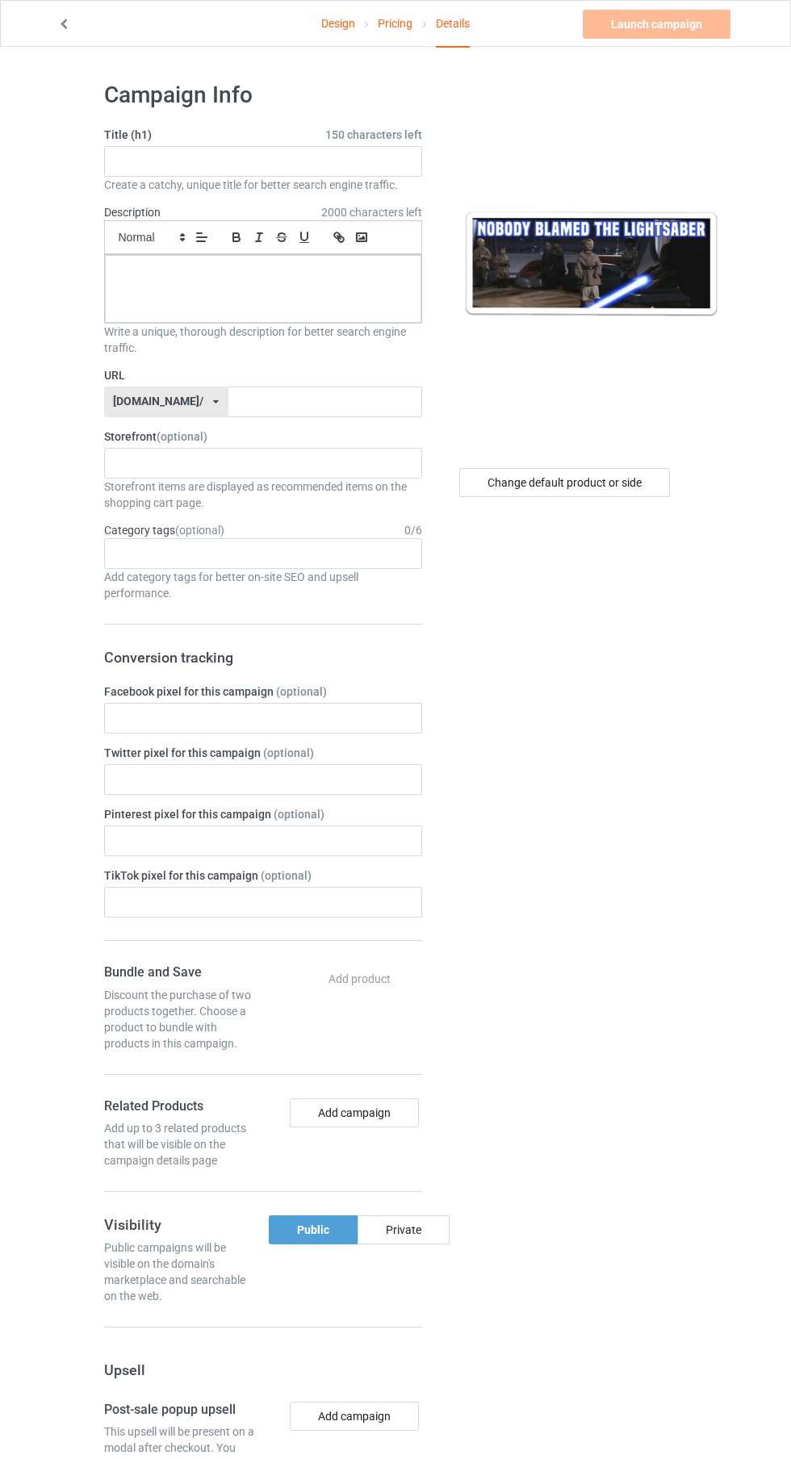
click at [349, 135] on span "150 characters left" at bounding box center [373, 135] width 97 height 16
click at [283, 160] on input "text" at bounding box center [263, 161] width 318 height 31
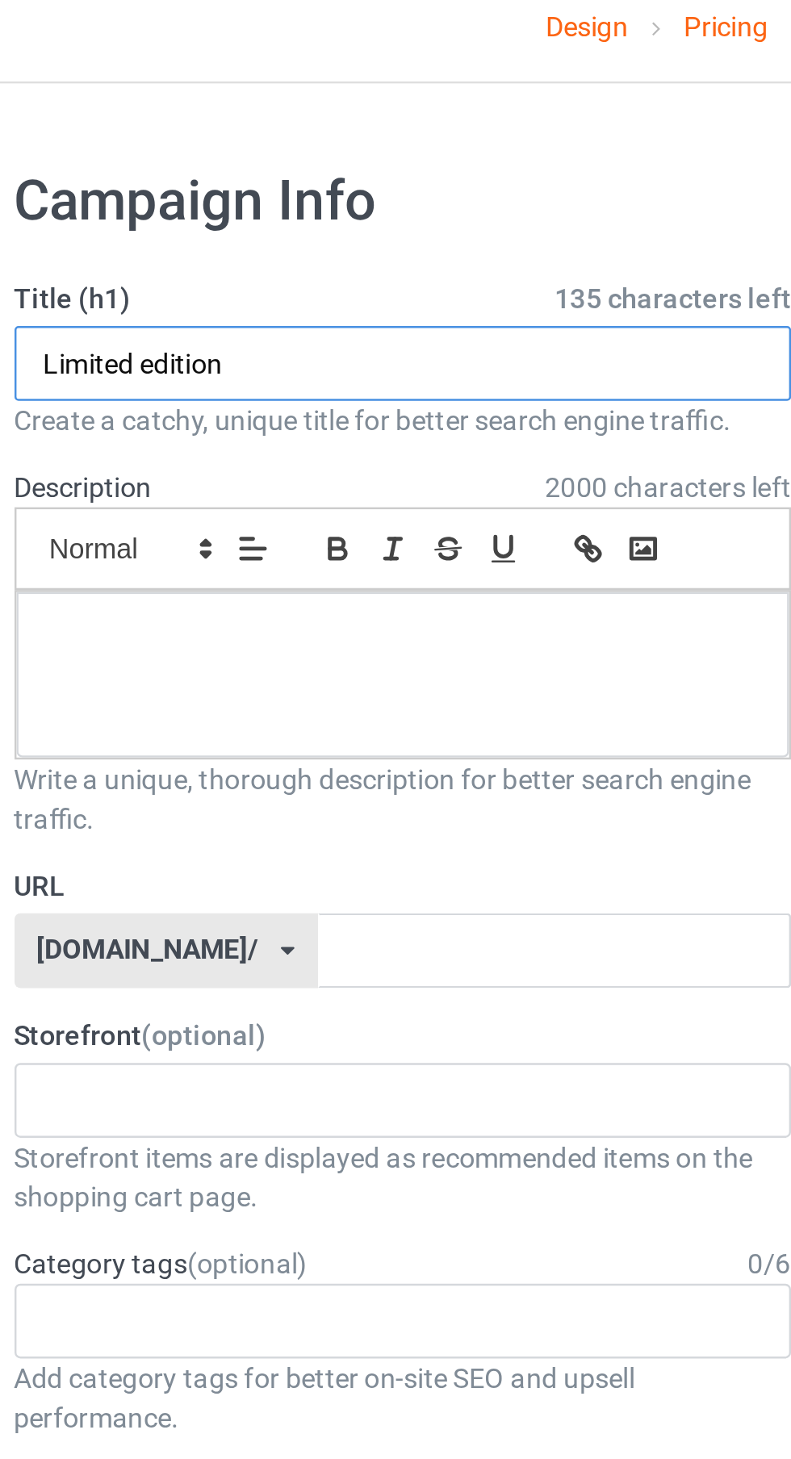
type input "Limited edition"
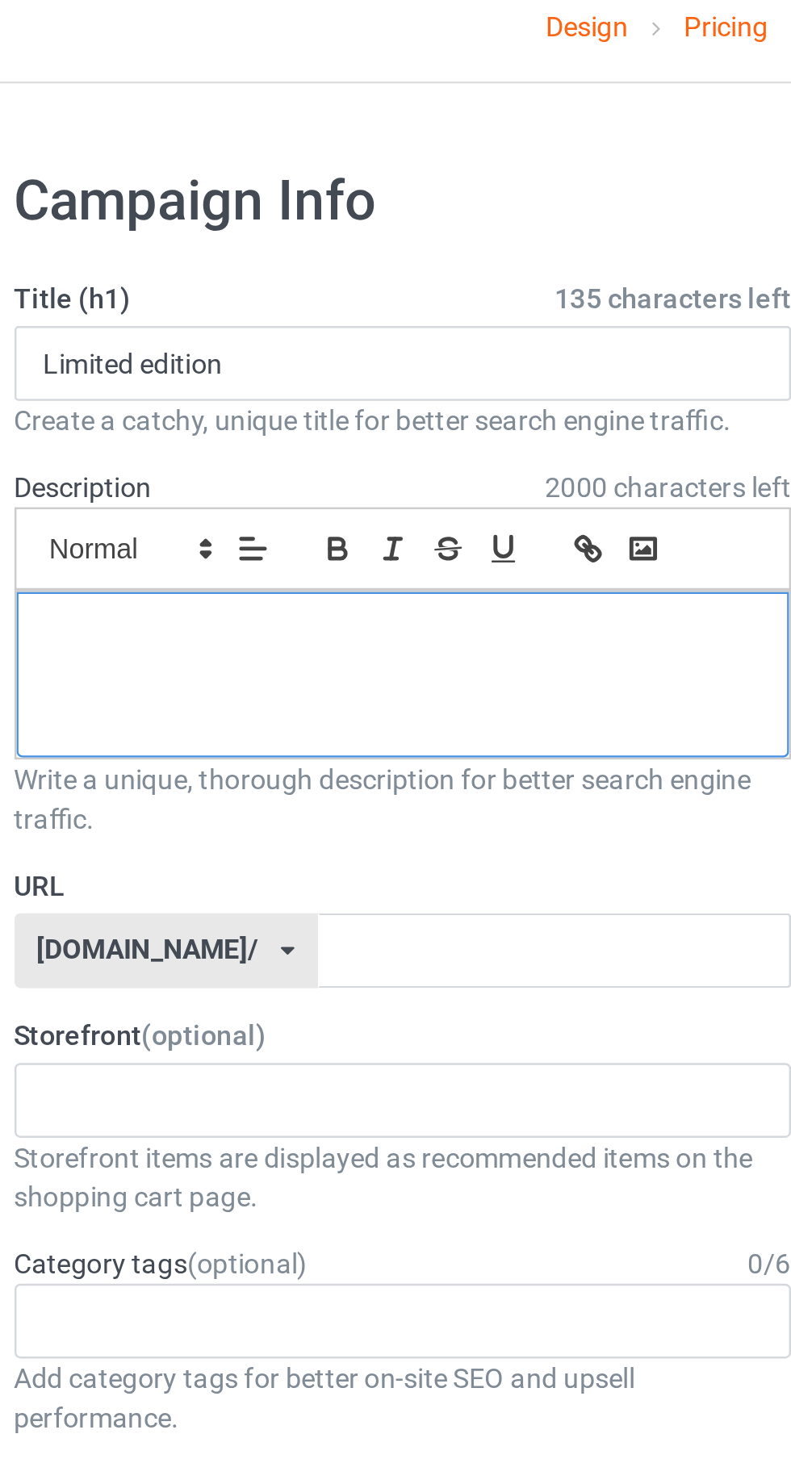
click at [283, 290] on div at bounding box center [263, 289] width 316 height 68
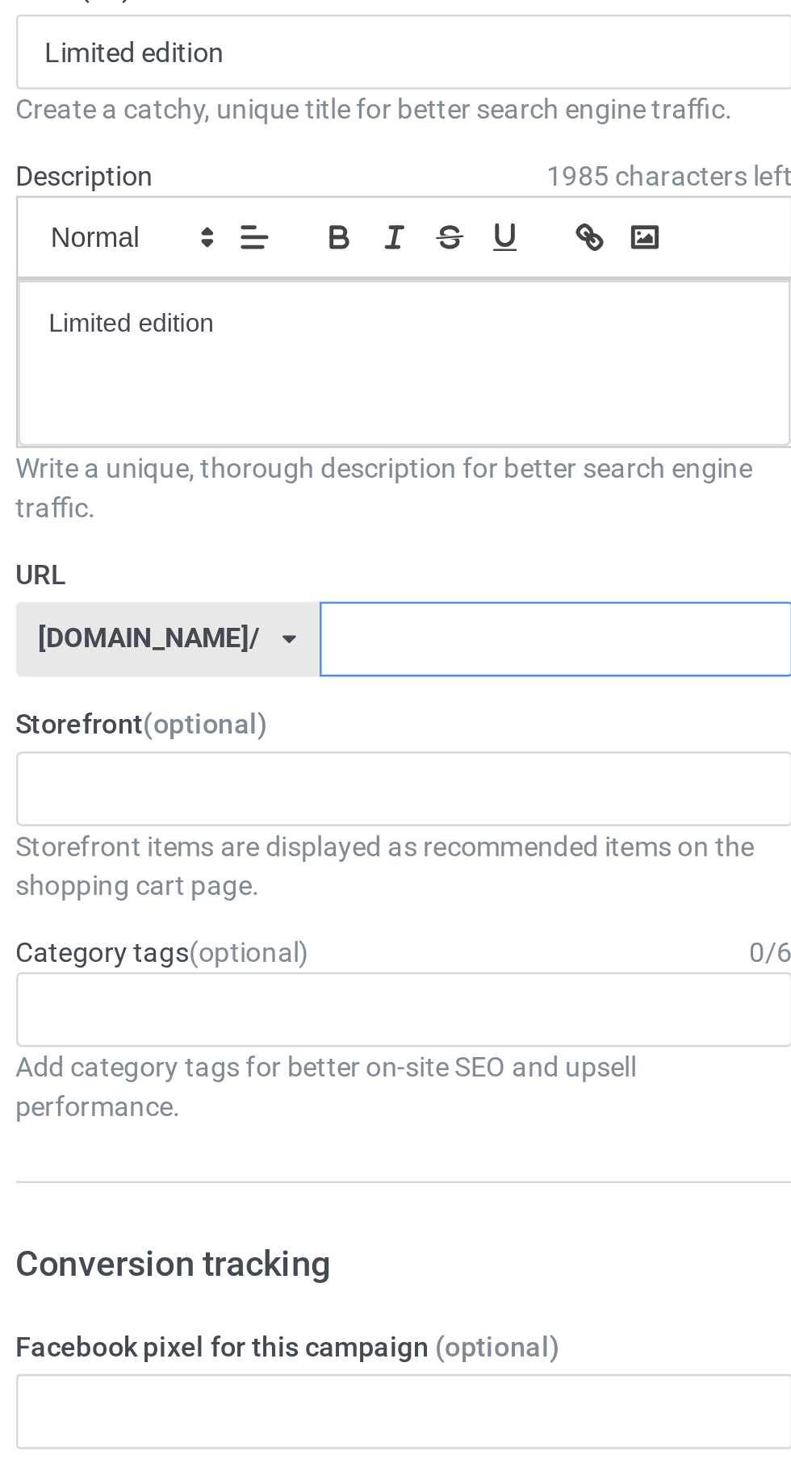
click at [318, 396] on input "text" at bounding box center [325, 402] width 194 height 31
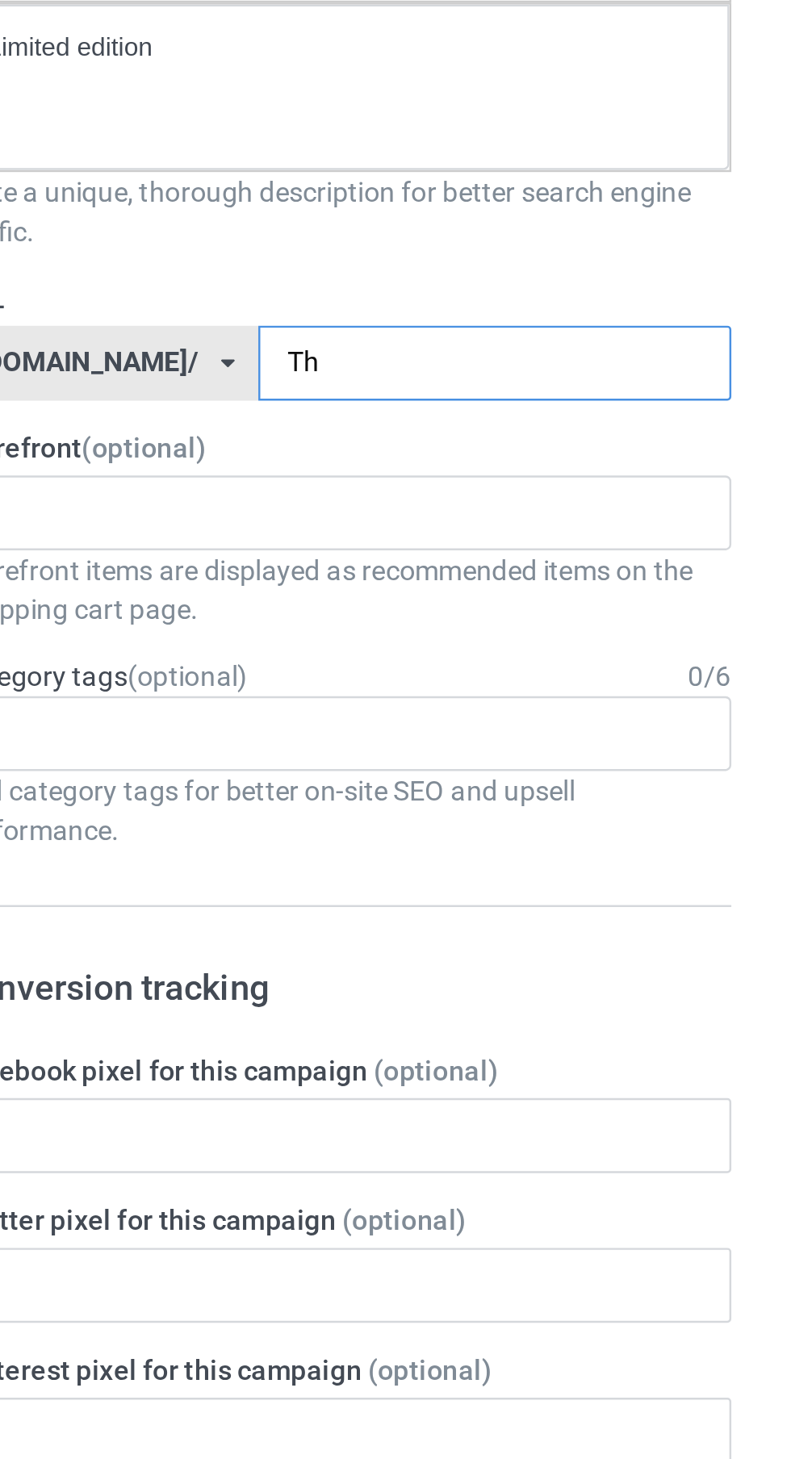
type input "Thb"
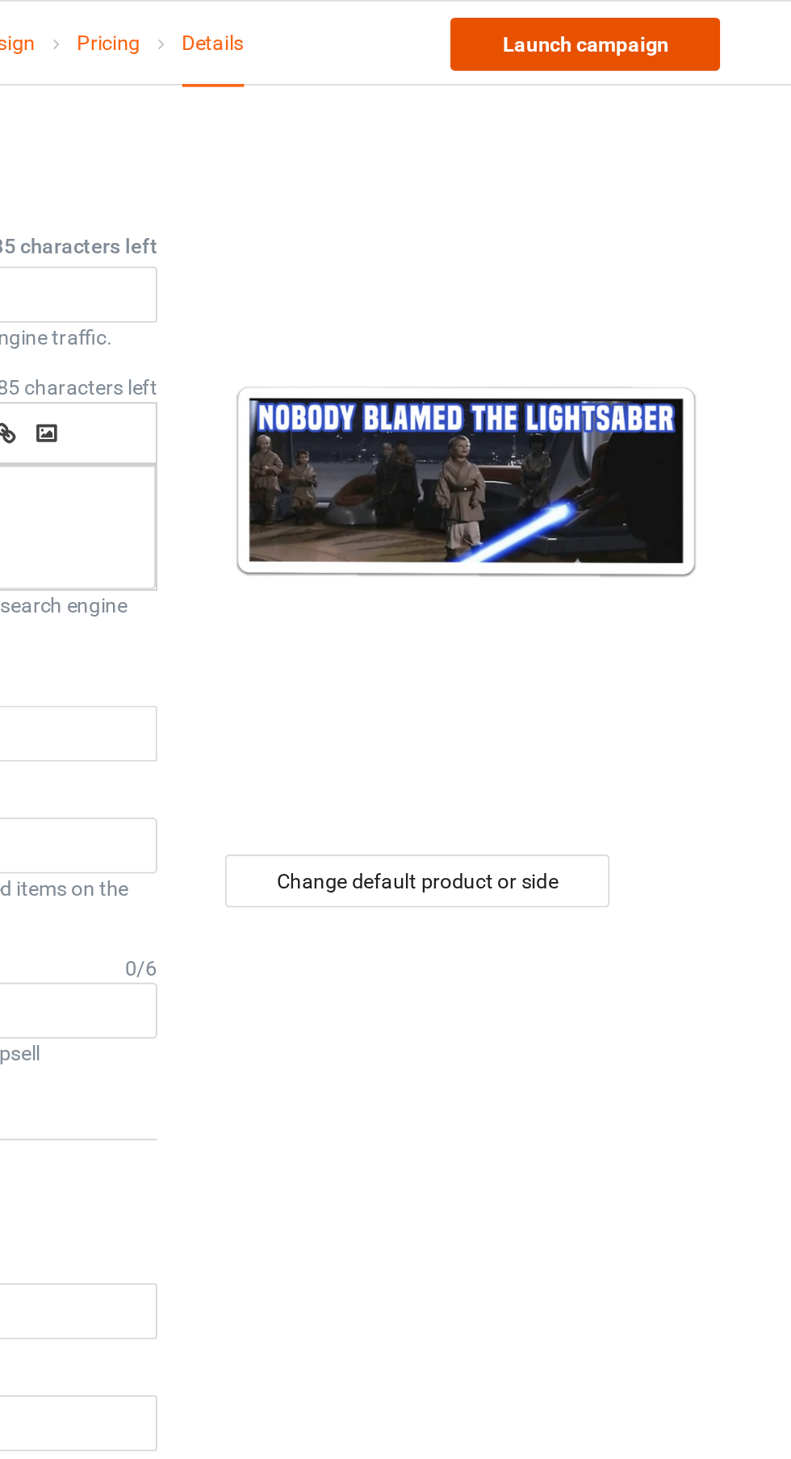
click at [699, 17] on link "Launch campaign" at bounding box center [657, 24] width 148 height 29
